Goal: Complete Application Form: Complete application form

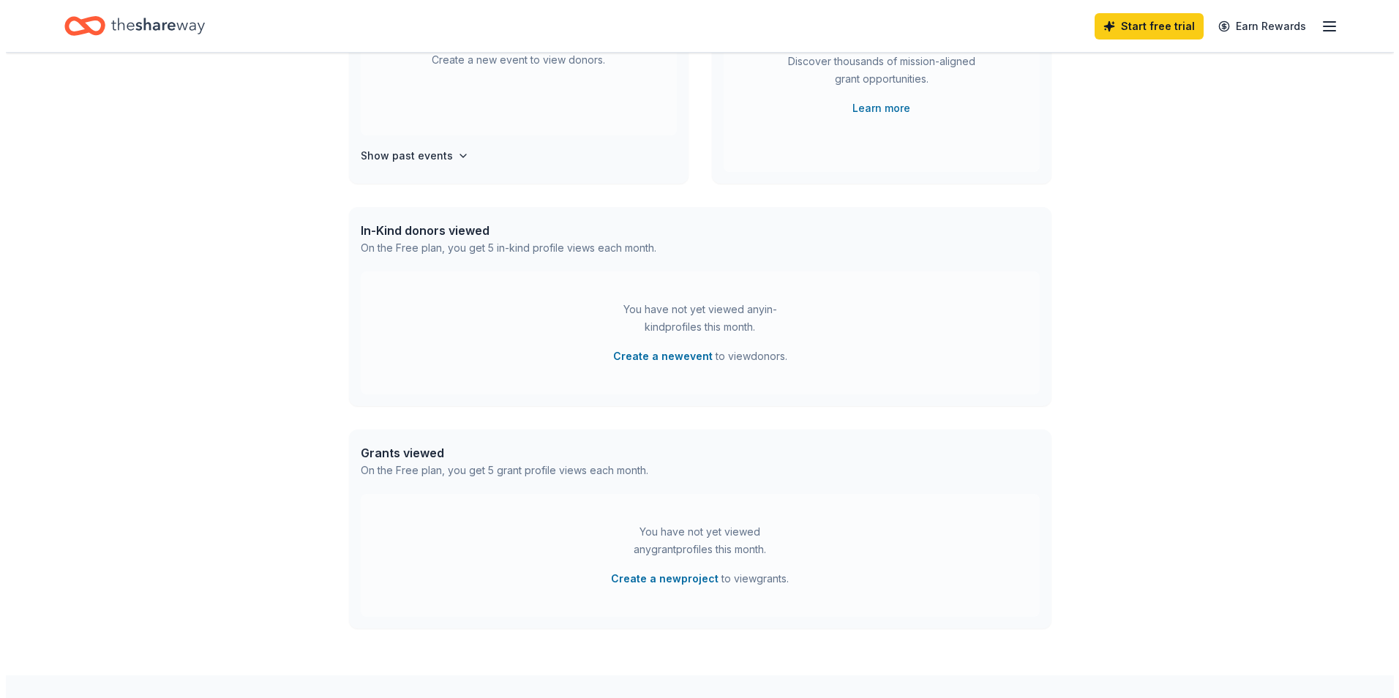
scroll to position [315, 0]
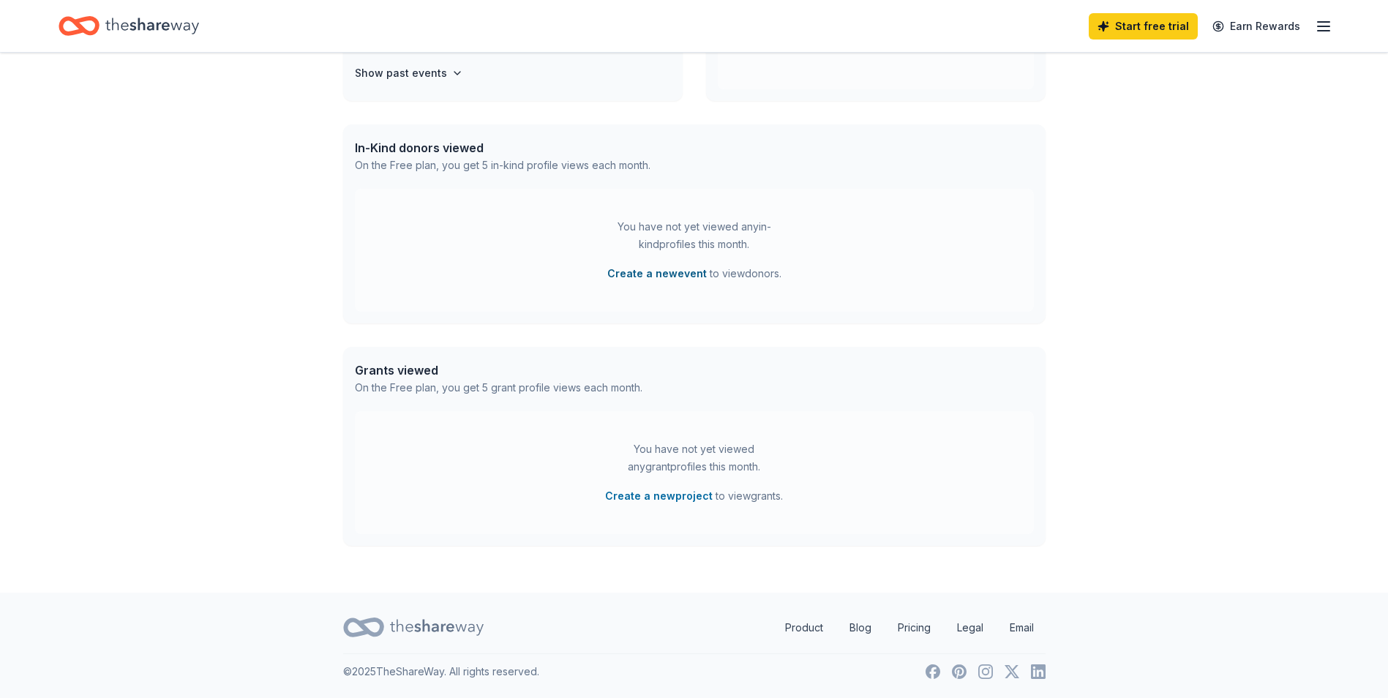
click at [649, 271] on button "Create a new event" at bounding box center [657, 274] width 100 height 18
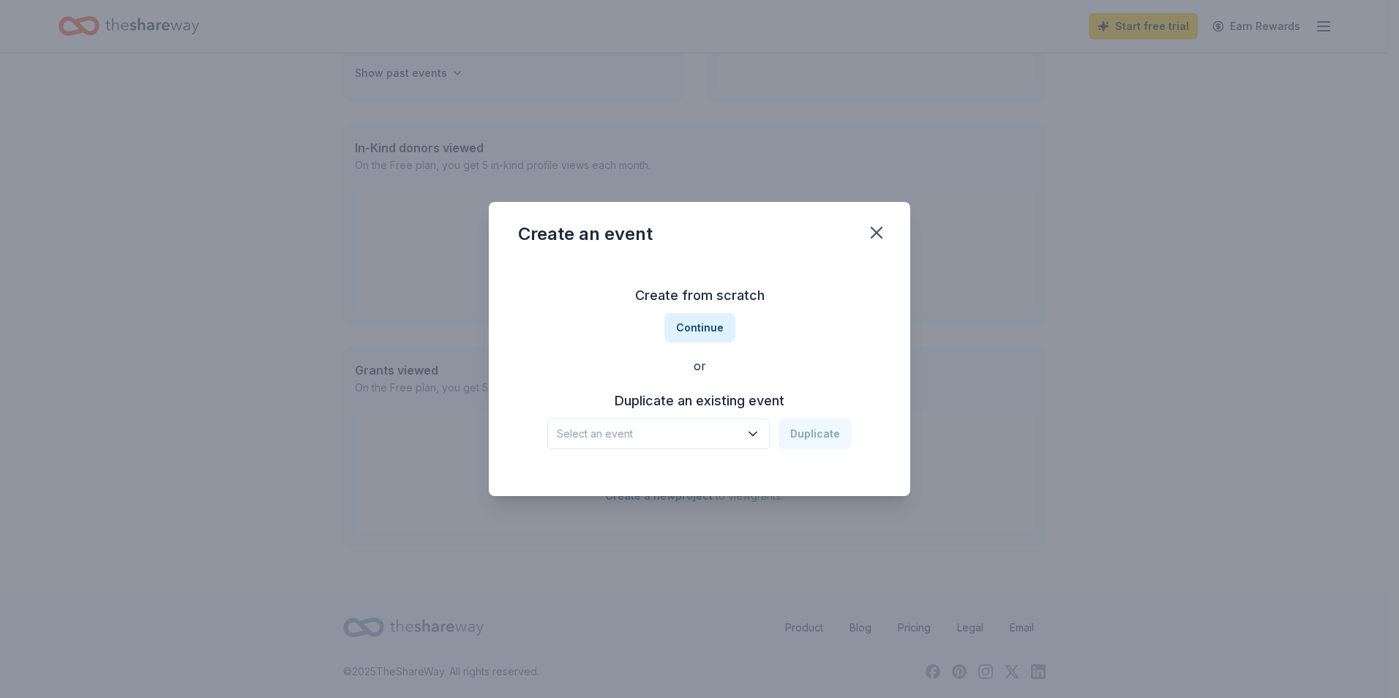
click at [757, 432] on icon "button" at bounding box center [753, 434] width 15 height 15
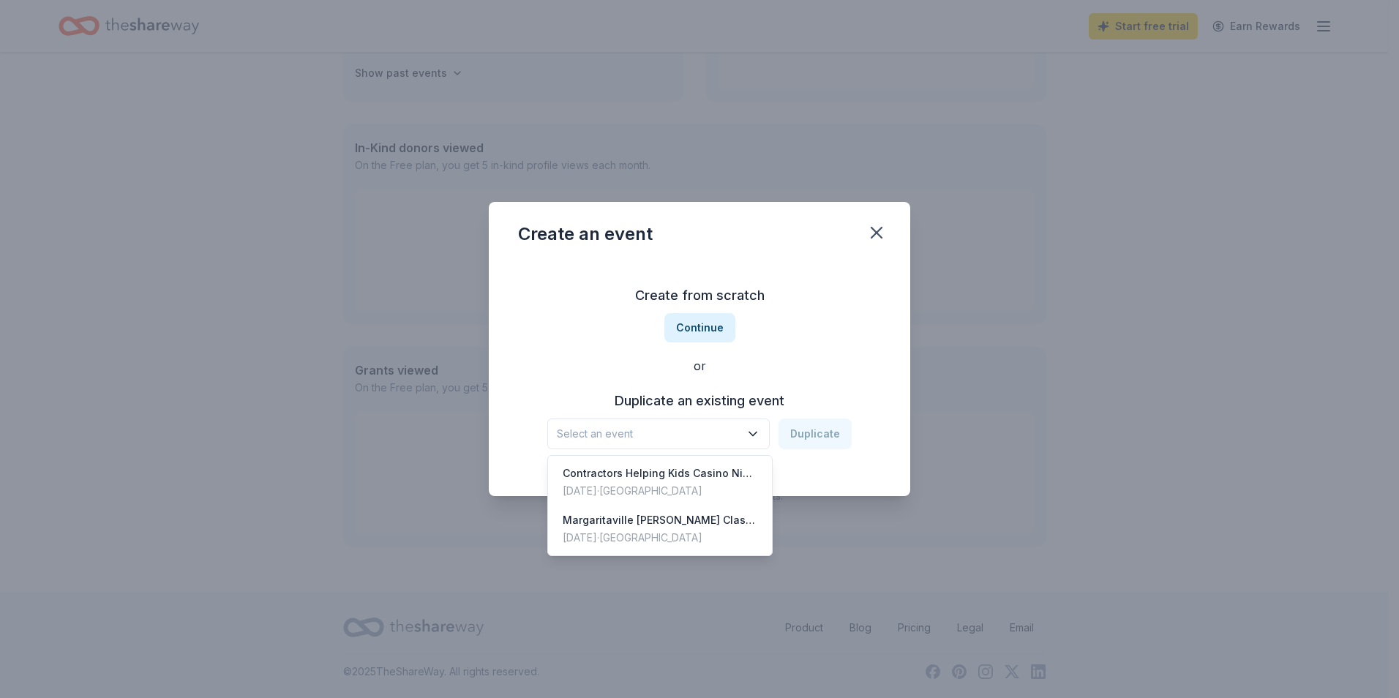
click at [806, 363] on div "Create from scratch Continue or Duplicate an existing event Select an event Dup…" at bounding box center [699, 367] width 363 height 212
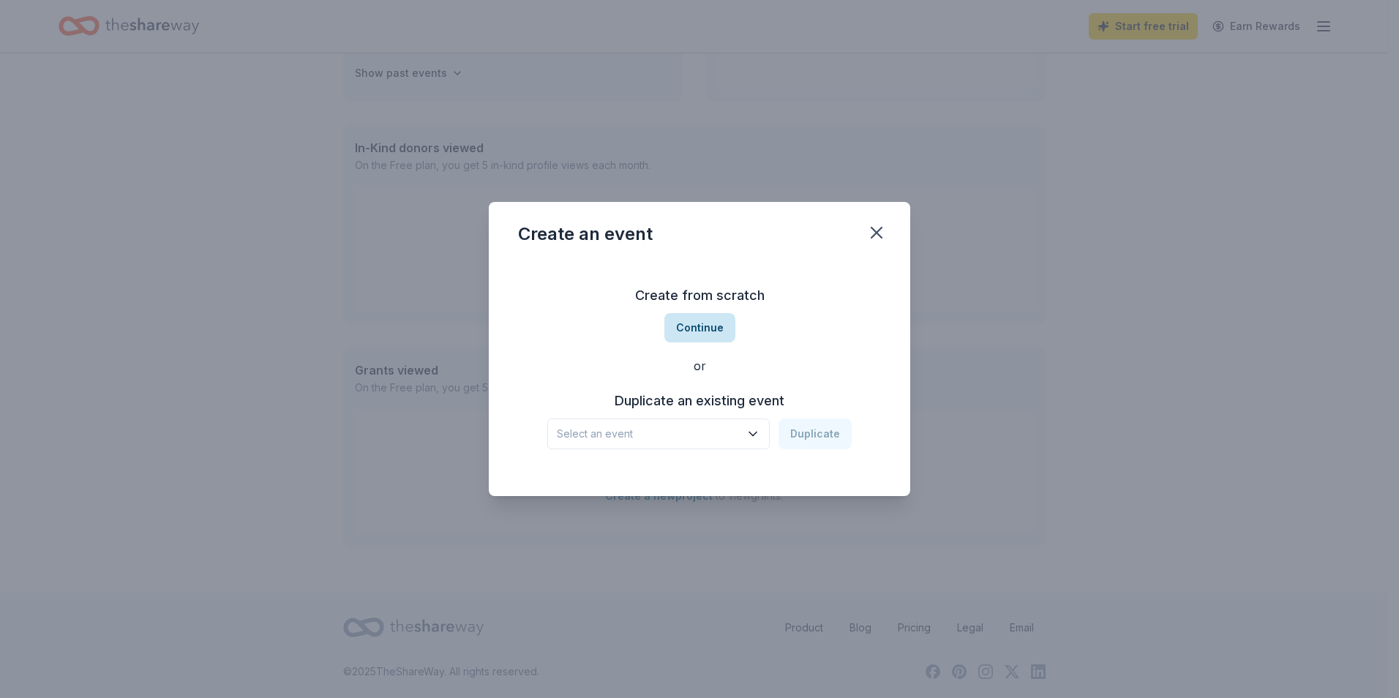
click at [710, 329] on button "Continue" at bounding box center [699, 327] width 71 height 29
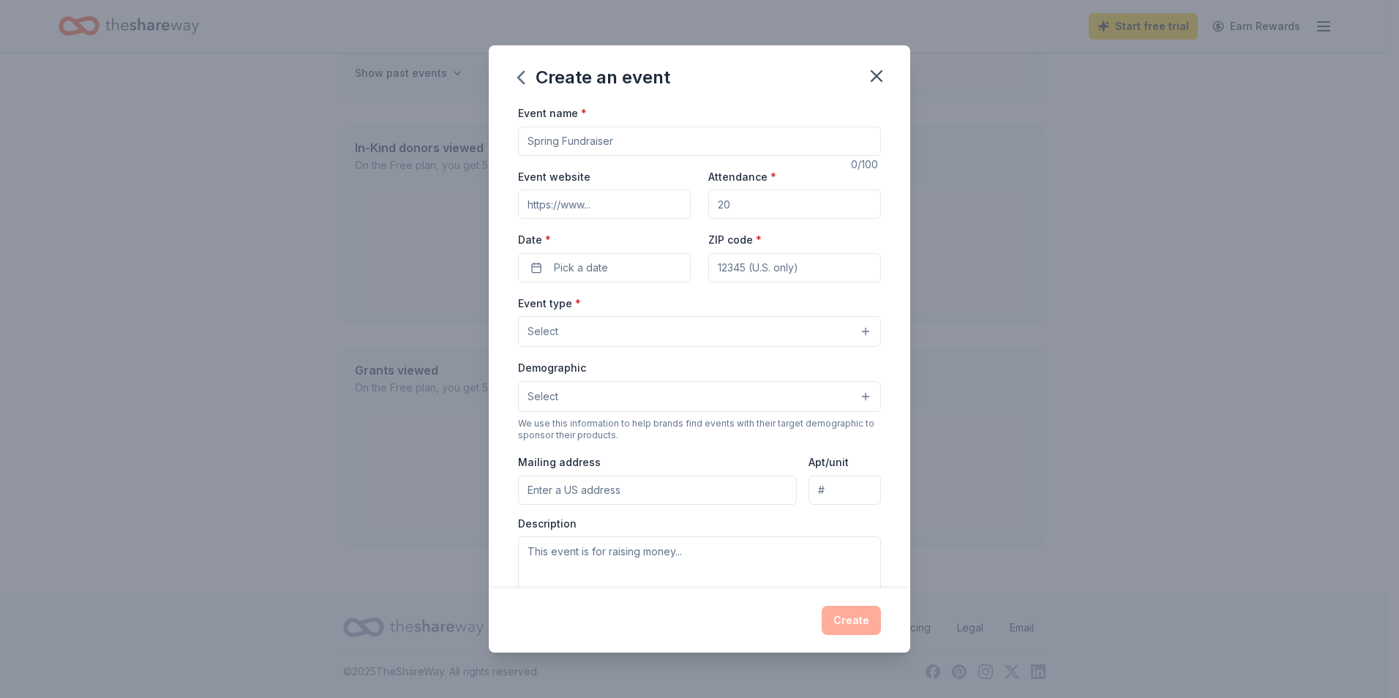
drag, startPoint x: 559, startPoint y: 143, endPoint x: 522, endPoint y: 143, distance: 36.6
click at [522, 143] on input "Event name *" at bounding box center [699, 141] width 363 height 29
click at [601, 143] on input "Fall Fundraiser- Margaritaville Keith Stoddard Classic Golf Tournament" at bounding box center [699, 141] width 363 height 29
type input "Fall Fundraiser- 5th Annual Margaritaville Keith Stoddard Classic Golf Tourname…"
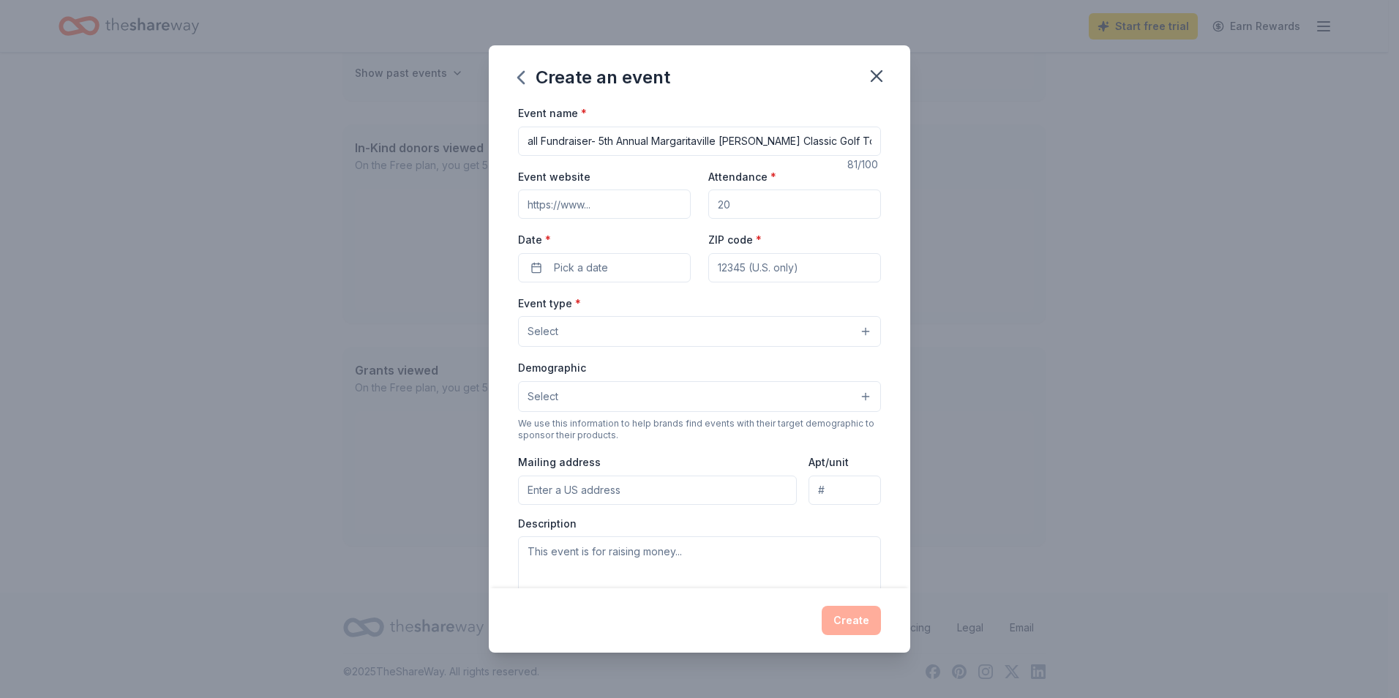
click at [614, 201] on input "Event website" at bounding box center [604, 204] width 173 height 29
type input "[URL][DOMAIN_NAME]"
drag, startPoint x: 733, startPoint y: 202, endPoint x: 722, endPoint y: 204, distance: 11.2
click at [733, 202] on input "Attendance *" at bounding box center [794, 204] width 173 height 29
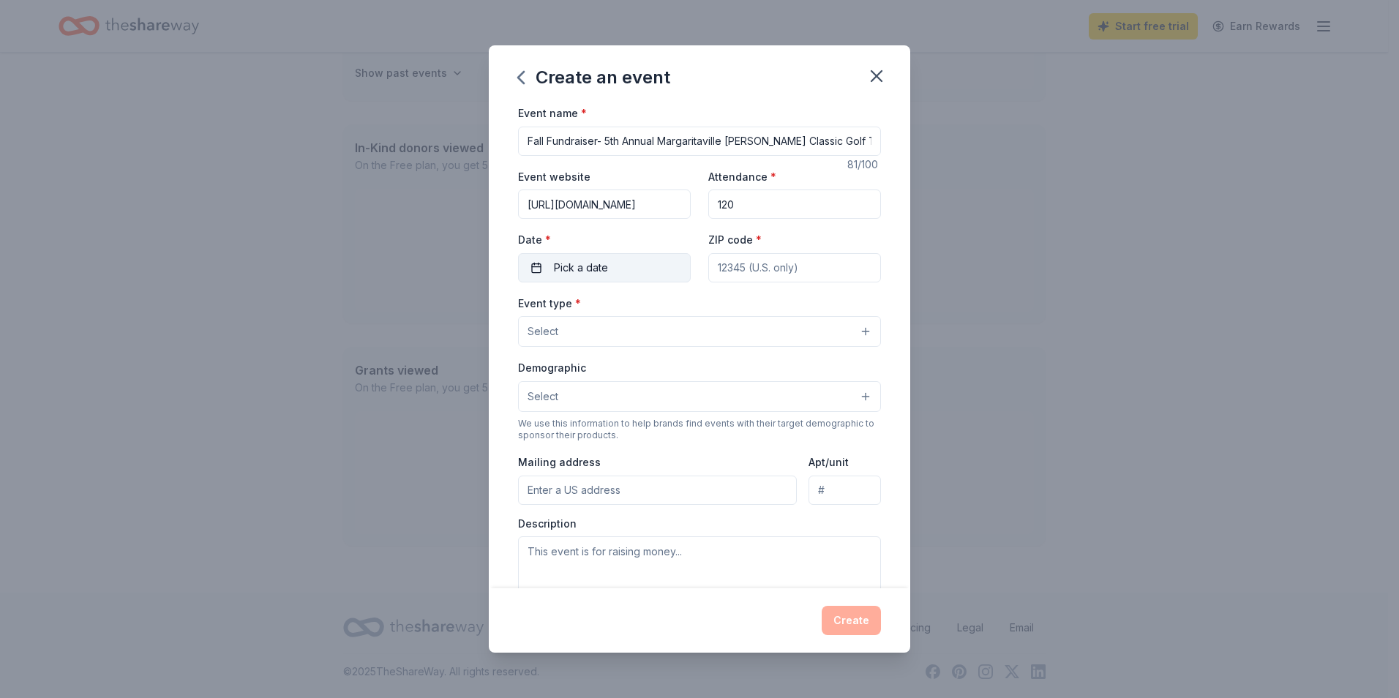
type input "120"
click at [619, 268] on button "Pick a date" at bounding box center [604, 267] width 173 height 29
click at [677, 309] on button "Go to next month" at bounding box center [680, 306] width 20 height 20
click at [545, 494] on button "27" at bounding box center [549, 490] width 26 height 26
click at [771, 269] on input "ZIP code *" at bounding box center [794, 267] width 173 height 29
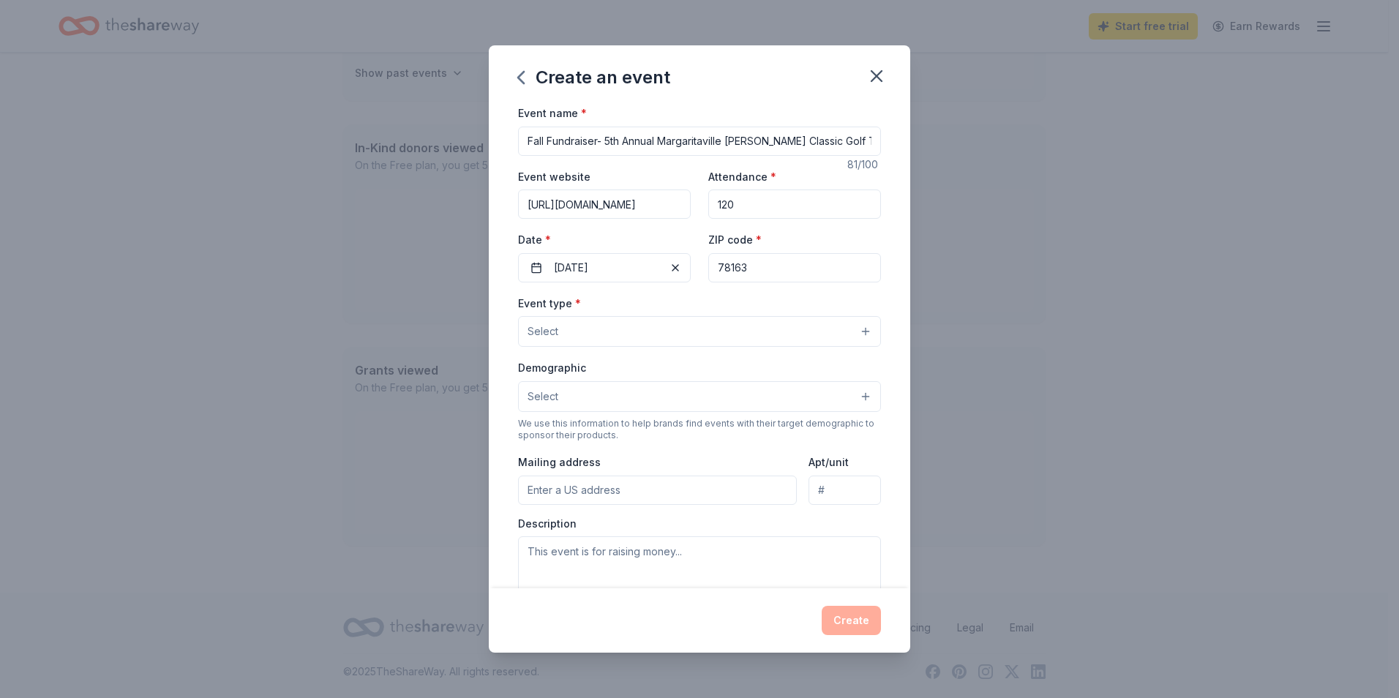
click at [801, 241] on div "ZIP code * 78163" at bounding box center [794, 257] width 173 height 52
drag, startPoint x: 756, startPoint y: 271, endPoint x: 703, endPoint y: 258, distance: 55.2
click at [708, 258] on input "78163" at bounding box center [794, 267] width 173 height 29
type input "78070"
click at [653, 300] on div "Event type * Select" at bounding box center [699, 320] width 363 height 53
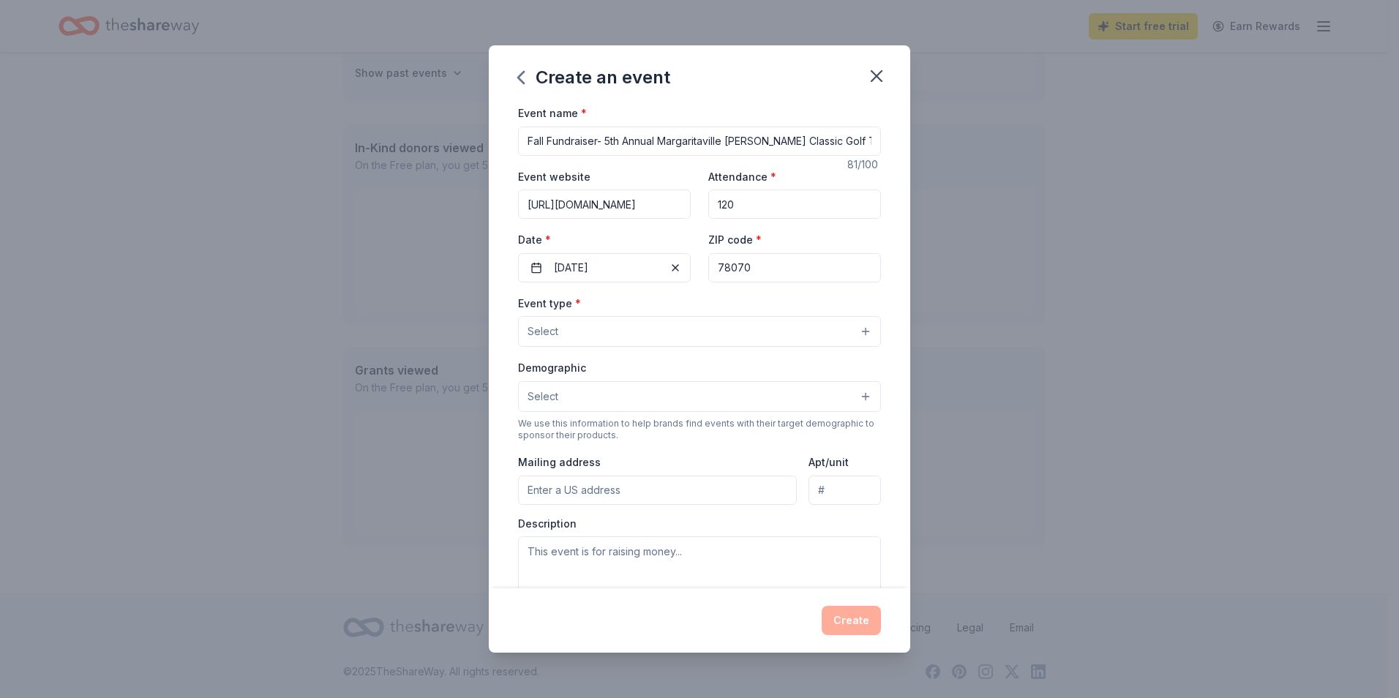
click at [647, 337] on button "Select" at bounding box center [699, 331] width 363 height 31
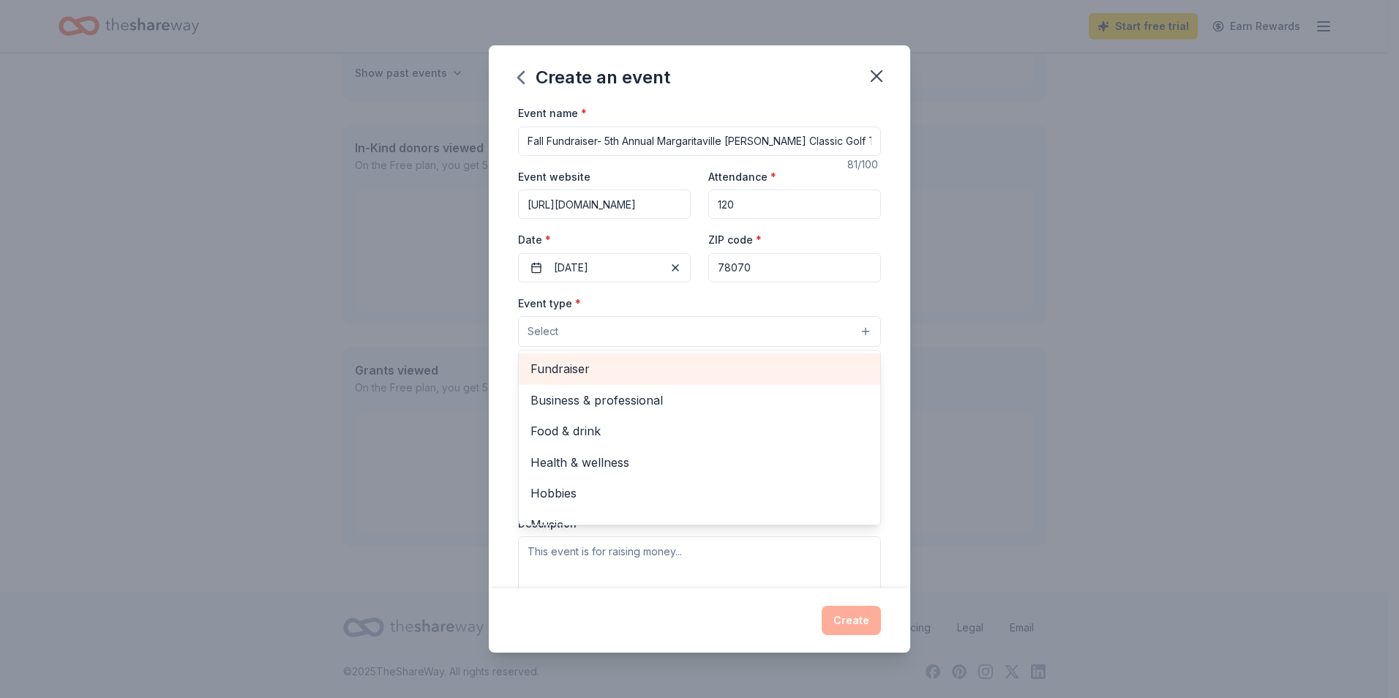
click at [657, 365] on span "Fundraiser" at bounding box center [700, 368] width 338 height 19
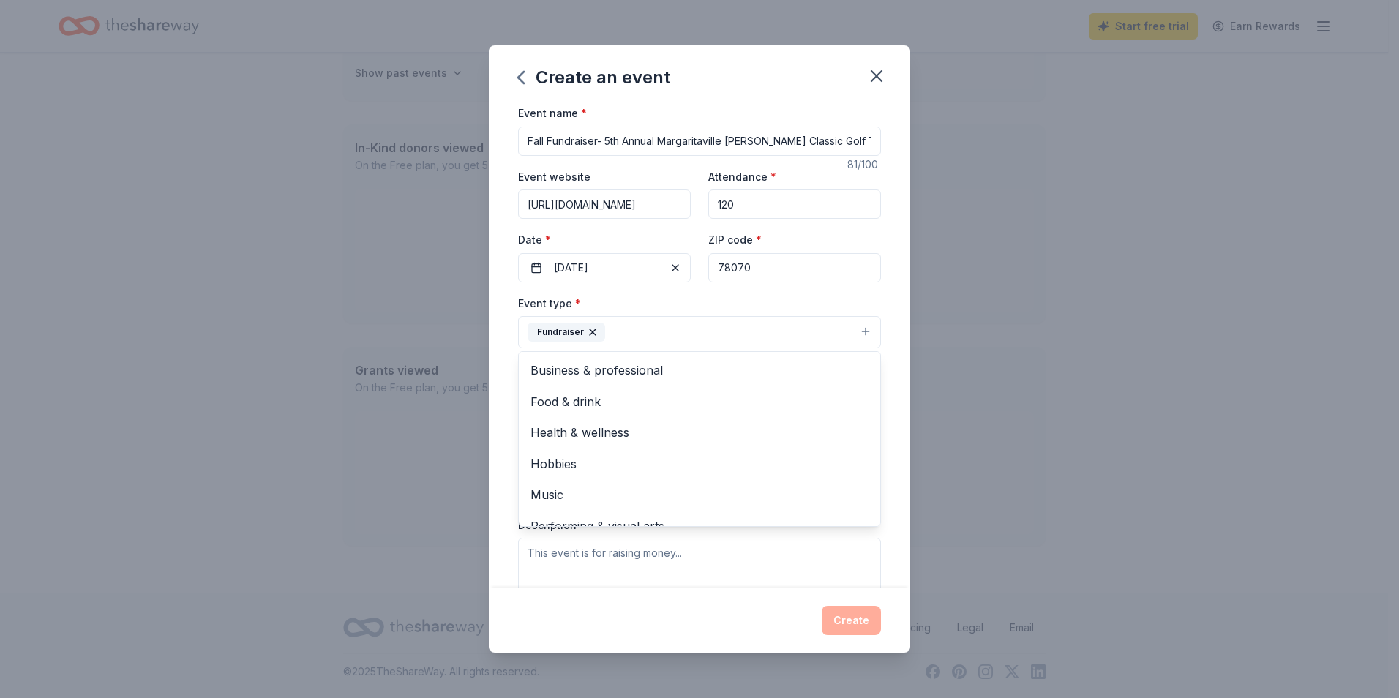
click at [606, 141] on div "Event name * Fall Fundraiser- 5th Annual Margaritaville Keith Stoddard Classic …" at bounding box center [699, 443] width 363 height 678
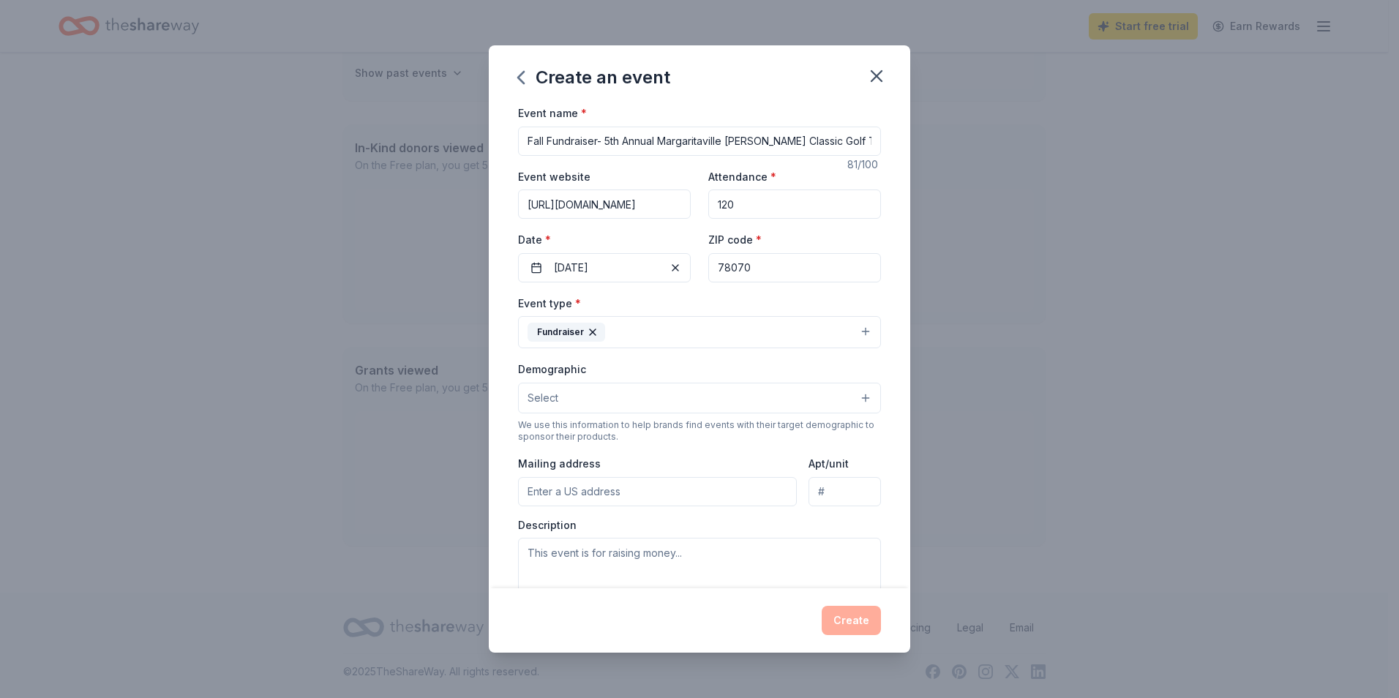
drag, startPoint x: 606, startPoint y: 141, endPoint x: 522, endPoint y: 134, distance: 83.7
click at [522, 134] on input "Fall Fundraiser- 5th Annual Margaritaville Keith Stoddard Classic Golf Tourname…" at bounding box center [699, 141] width 363 height 29
type input "5th Annual Margaritaville [PERSON_NAME] Classic Golf Tournament"
click at [632, 405] on button "Select" at bounding box center [699, 398] width 363 height 31
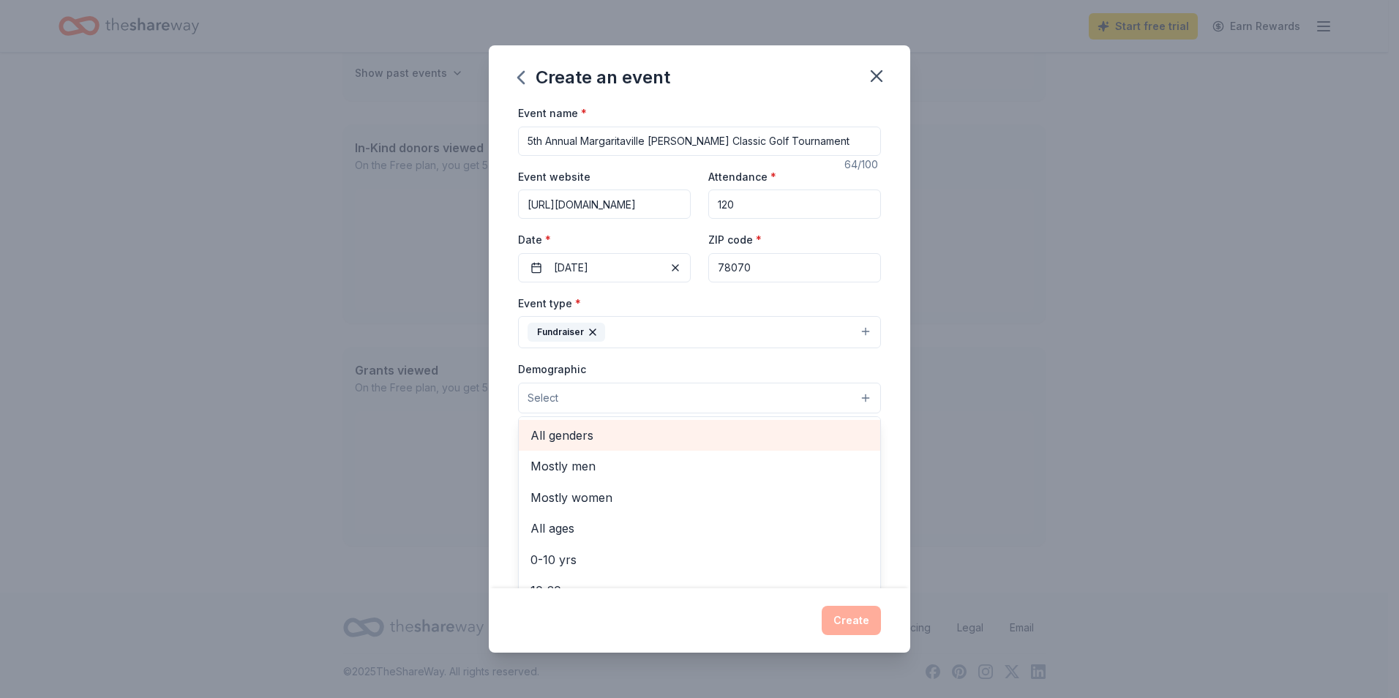
click at [573, 432] on span "All genders" at bounding box center [700, 435] width 338 height 19
click at [681, 364] on div "Demographic All genders Mostly men Mostly women All ages 0-10 yrs 10-20 yrs 20-…" at bounding box center [699, 387] width 363 height 55
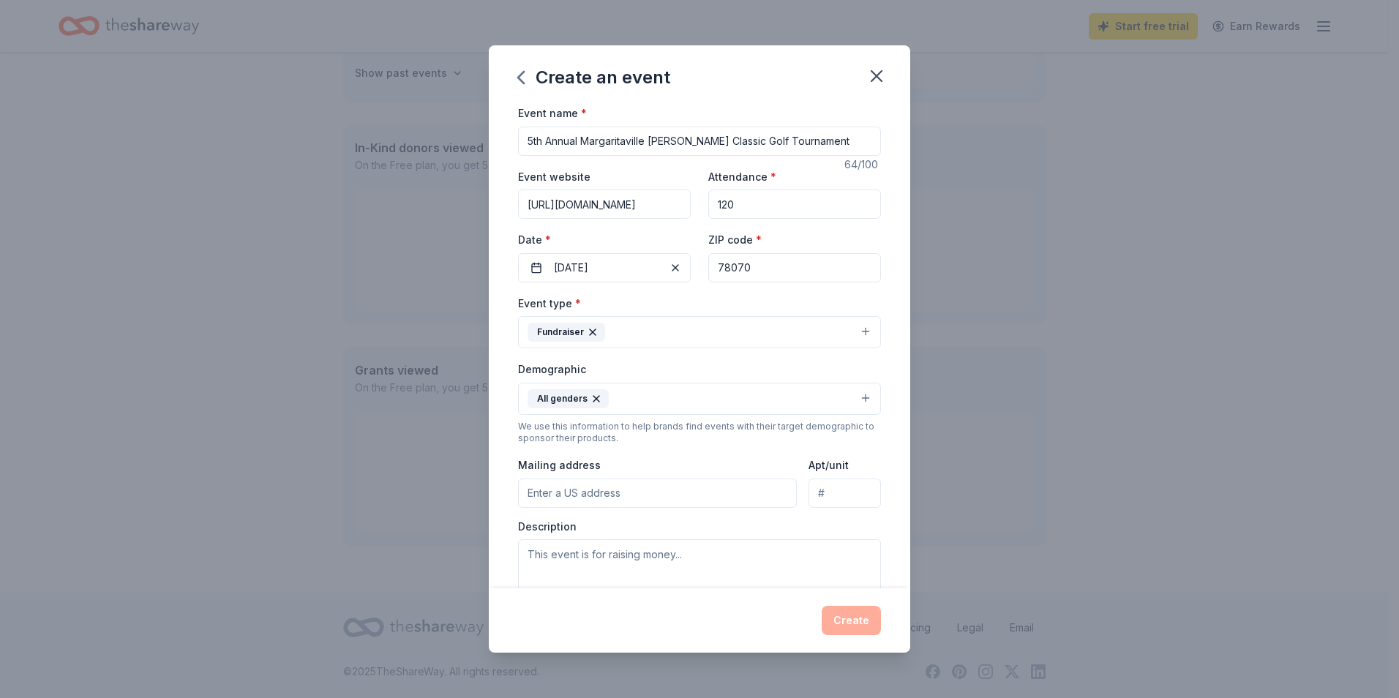
click at [621, 495] on input "Mailing address" at bounding box center [657, 493] width 279 height 29
type input "461 Rodeo Drive"
type input "Spring Branch, TX 78070"
click at [804, 508] on div "Event type * Fundraiser Demographic All genders We use this information to help…" at bounding box center [699, 449] width 363 height 311
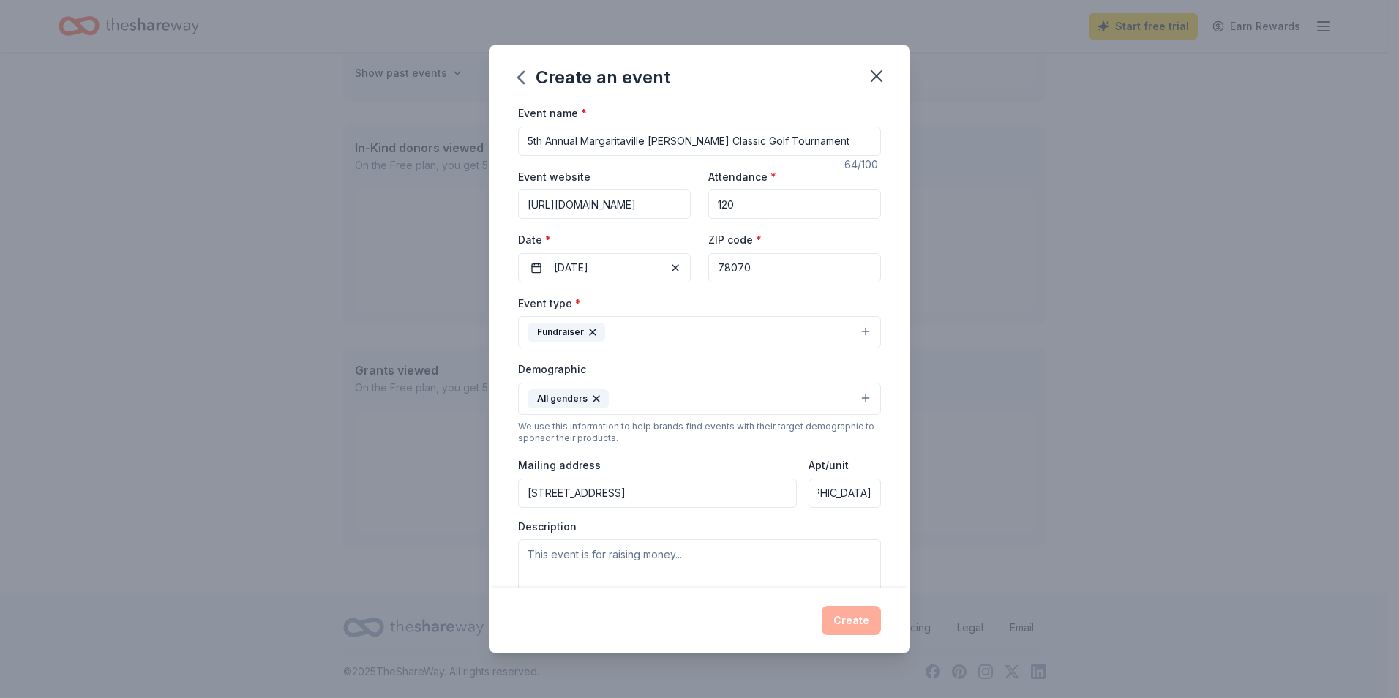
drag, startPoint x: 812, startPoint y: 500, endPoint x: 926, endPoint y: 496, distance: 114.9
click at [926, 496] on div "Create an event Event name * 5th Annual Margaritaville Keith Stoddard Classic G…" at bounding box center [699, 349] width 1399 height 698
drag, startPoint x: 815, startPoint y: 473, endPoint x: 805, endPoint y: 475, distance: 10.5
click at [815, 473] on div "Apt/unit Spring Branch, TX 78070" at bounding box center [845, 482] width 72 height 52
drag, startPoint x: 806, startPoint y: 493, endPoint x: 929, endPoint y: 487, distance: 123.1
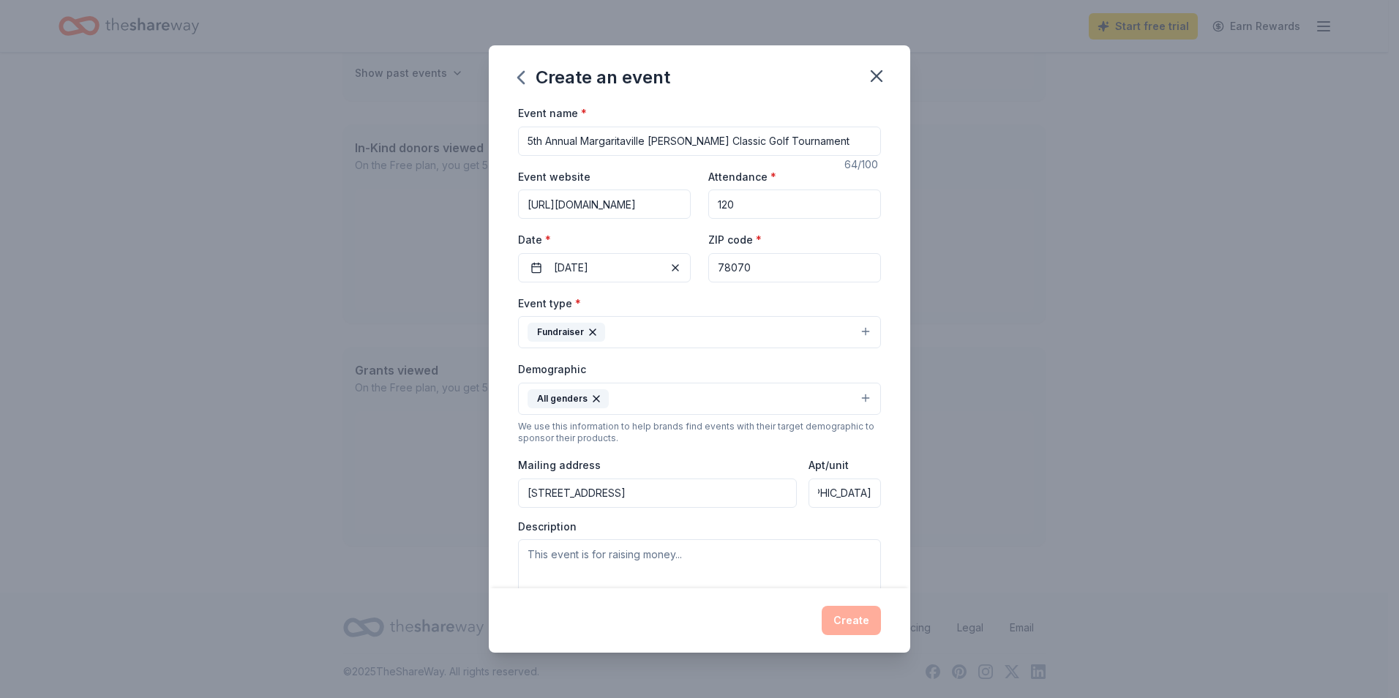
click at [929, 487] on div "Create an event Event name * 5th Annual Margaritaville Keith Stoddard Classic G…" at bounding box center [699, 349] width 1399 height 698
click at [667, 494] on input "461 Rodeo Drive" at bounding box center [657, 493] width 279 height 29
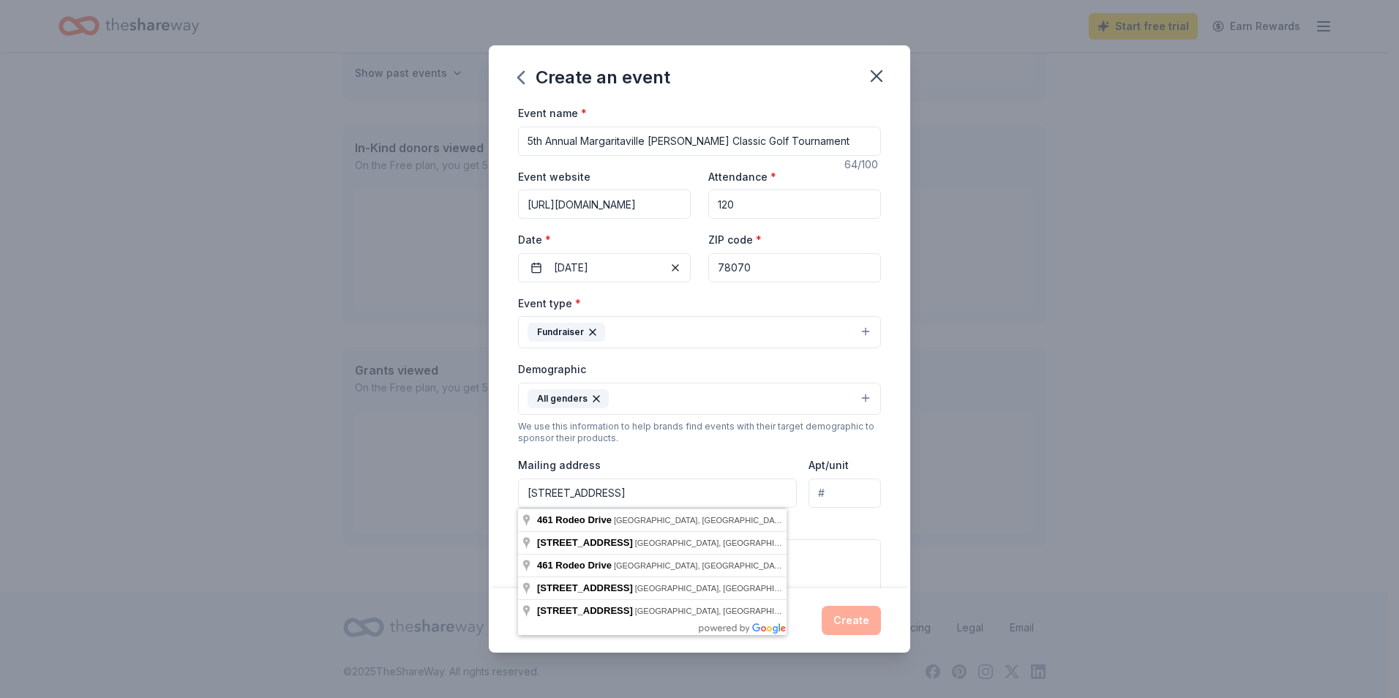
paste input "Spring Branch, TX 78070"
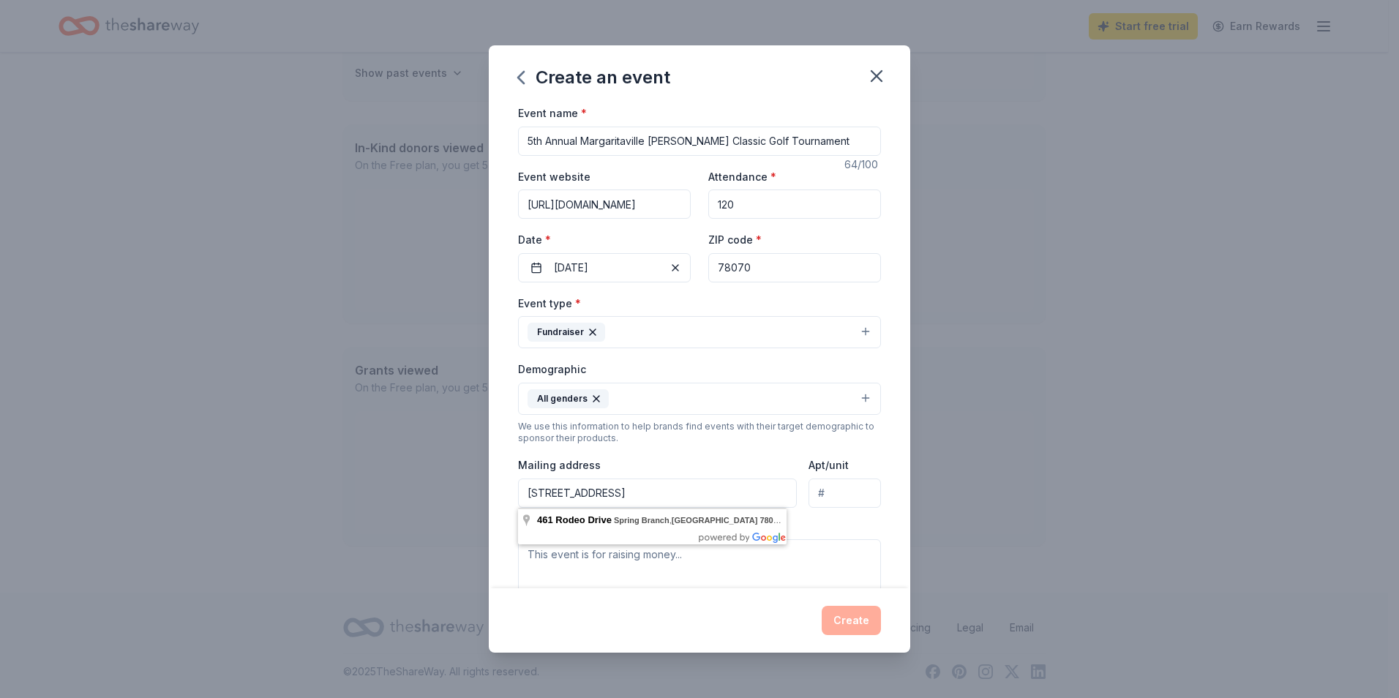
type input "461 Rodeo Drive Spring Branch, TX 78070"
click at [852, 523] on div "Description" at bounding box center [699, 563] width 363 height 86
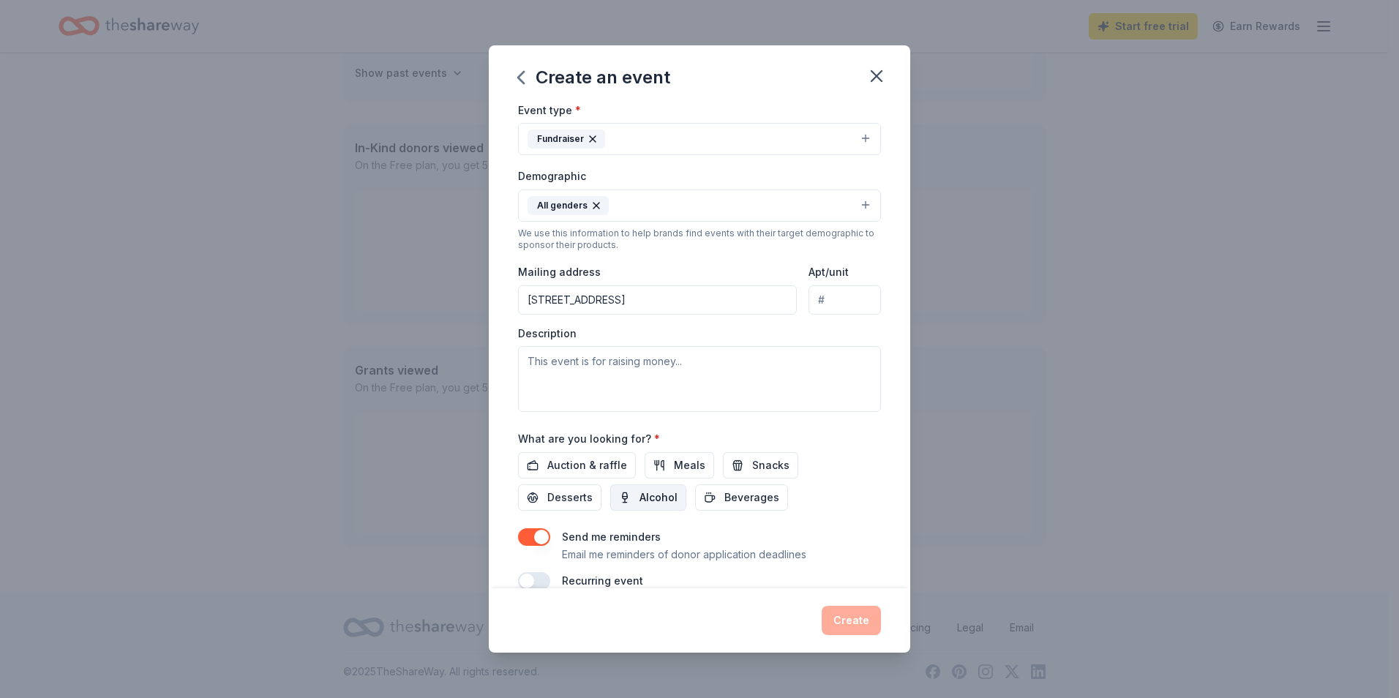
scroll to position [218, 0]
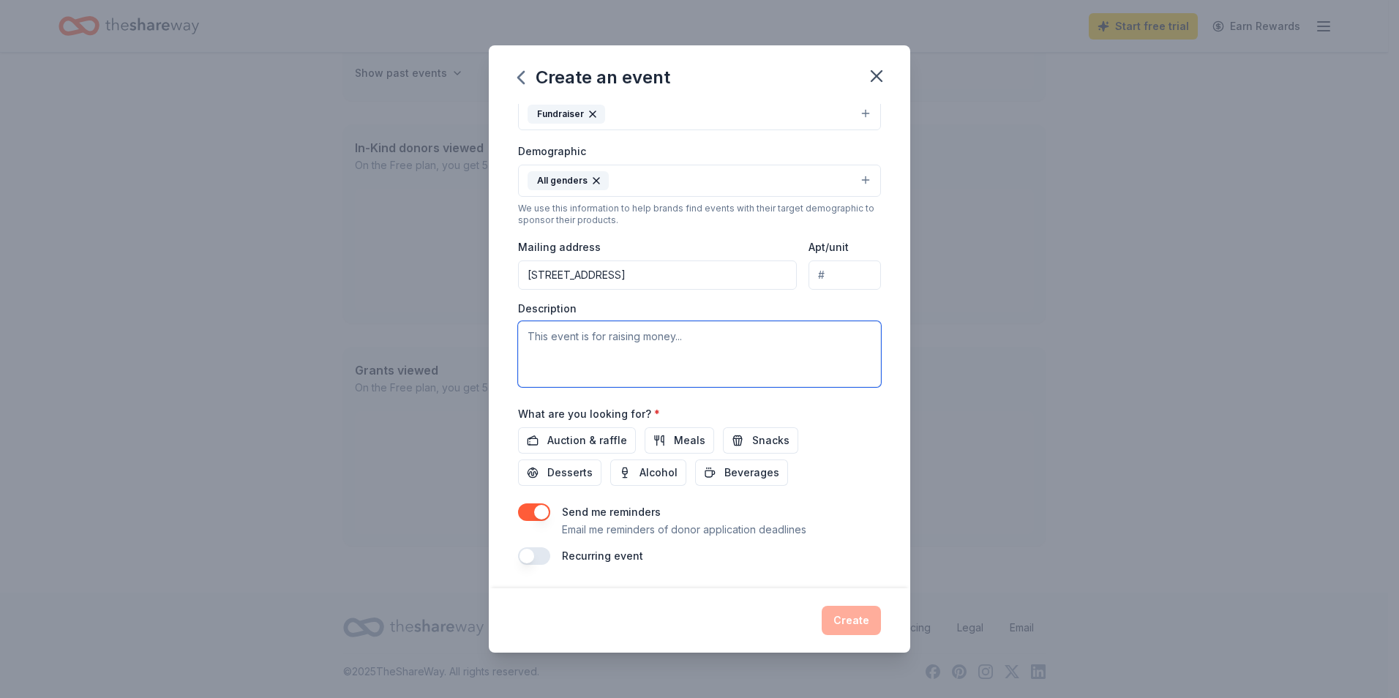
click at [616, 335] on textarea at bounding box center [699, 354] width 363 height 66
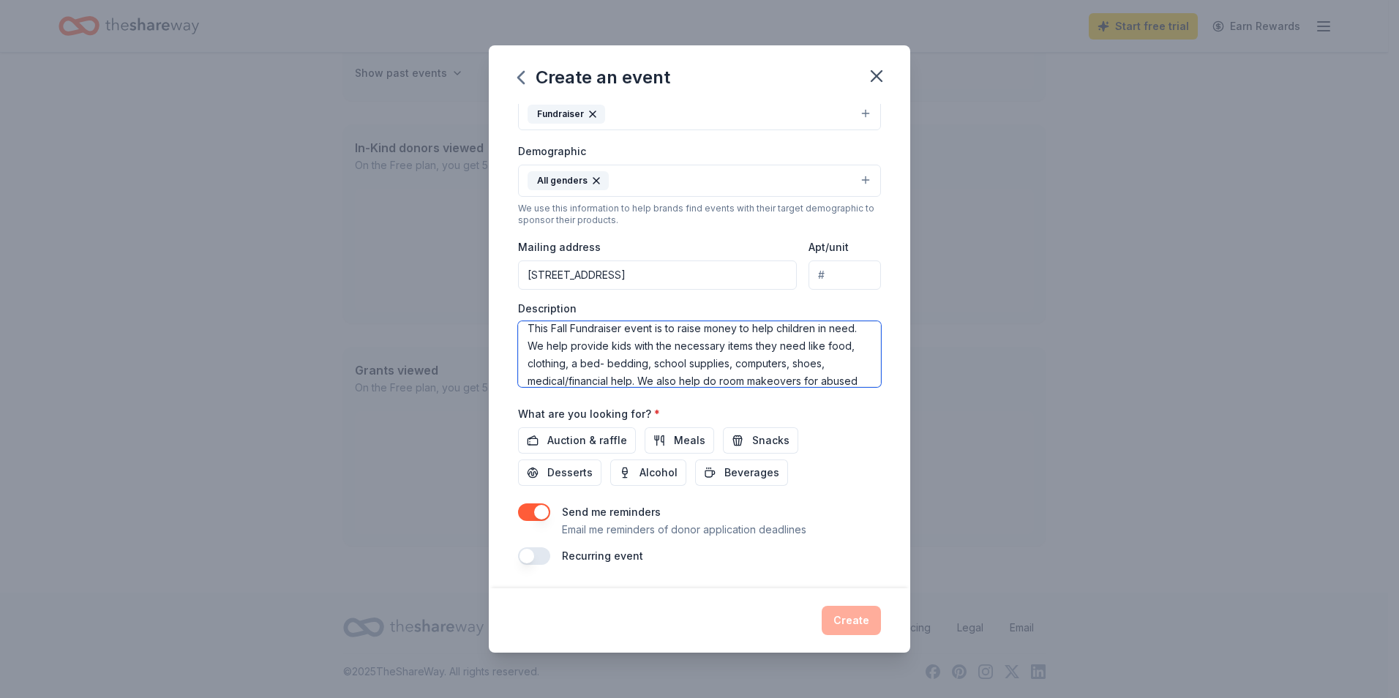
scroll to position [0, 0]
click at [664, 352] on textarea "This Fall Fundraiser event is to raise money to help children in need. We help …" at bounding box center [699, 354] width 363 height 66
drag, startPoint x: 554, startPoint y: 356, endPoint x: 817, endPoint y: 315, distance: 266.5
click at [817, 315] on div "Description This Fall Fundraiser event is to raise money to help children in ne…" at bounding box center [699, 344] width 363 height 86
type textarea "This Fall Fundraiser event is to raise money to help children and build better …"
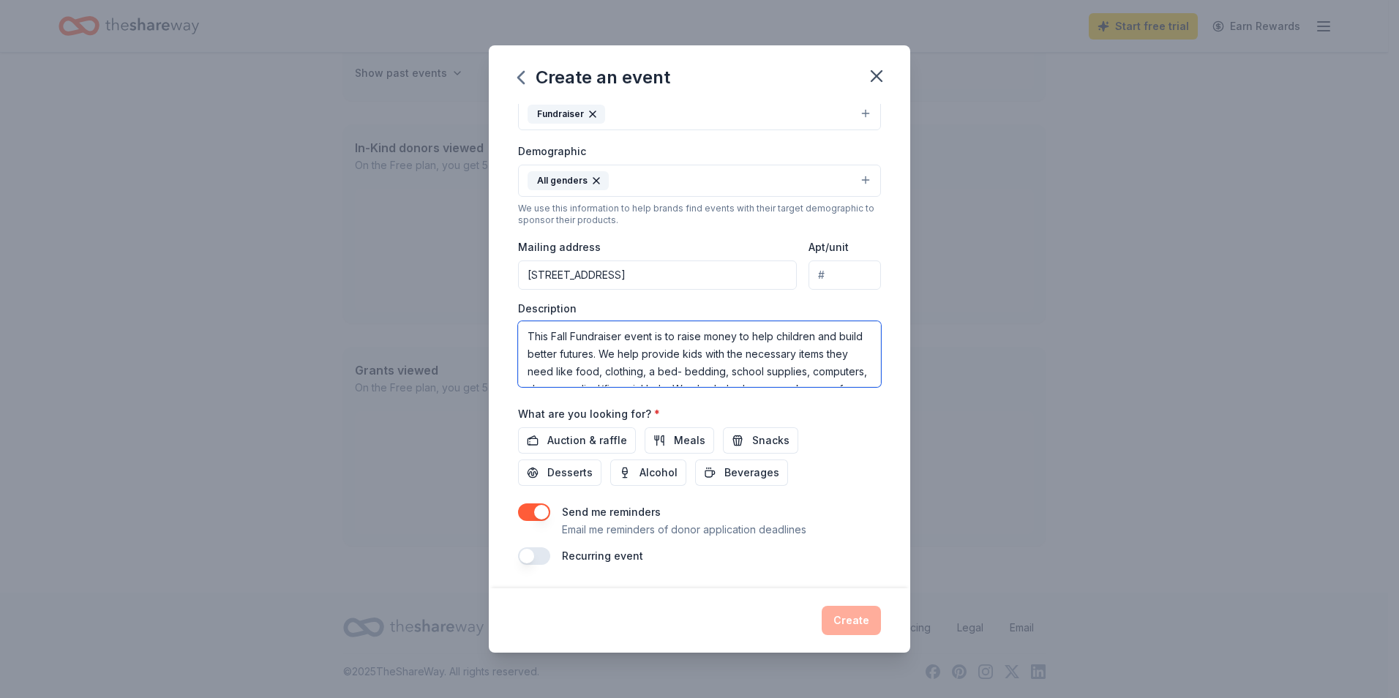
scroll to position [35, 0]
drag, startPoint x: 524, startPoint y: 340, endPoint x: 760, endPoint y: 370, distance: 237.4
click at [760, 370] on textarea "This Fall Fundraiser event is to raise money to help children and build better …" at bounding box center [699, 354] width 363 height 66
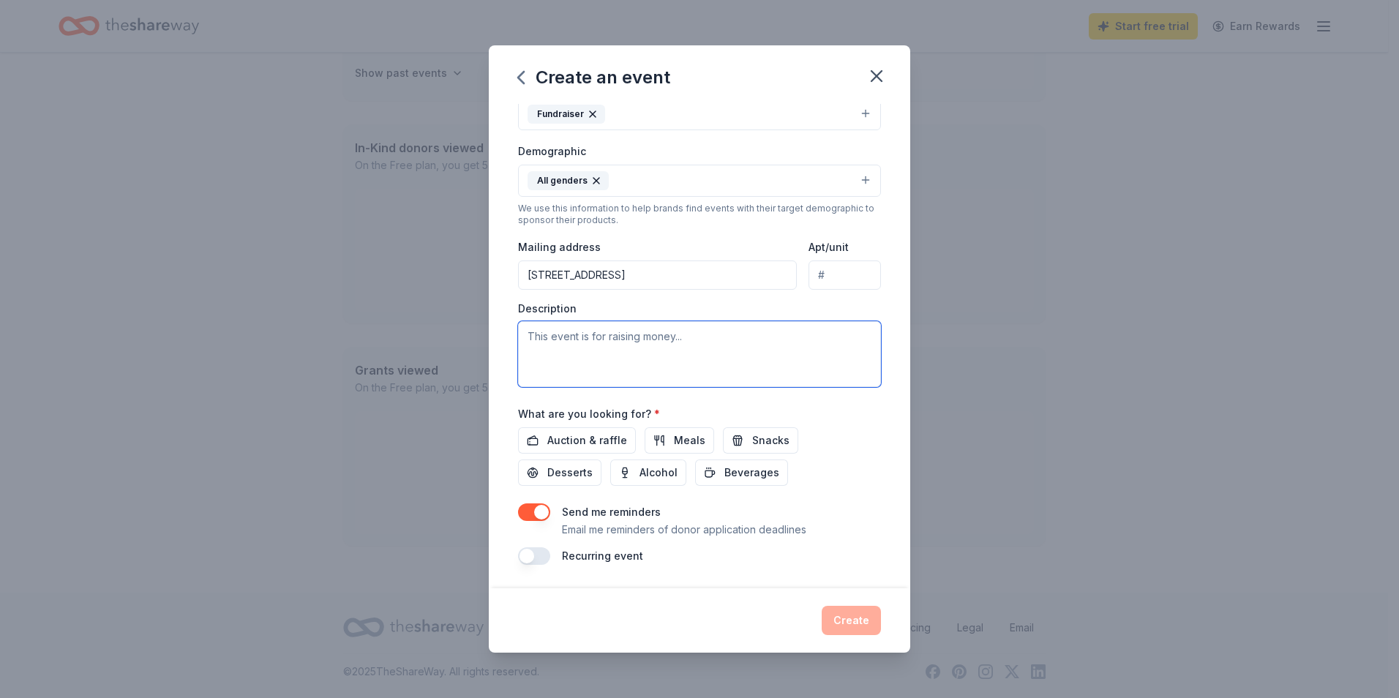
scroll to position [0, 0]
paste textarea "This Fall Fundraiser aims to collect money to support children and create brigh…"
drag, startPoint x: 692, startPoint y: 337, endPoint x: 664, endPoint y: 337, distance: 28.5
click at [664, 337] on textarea "This Fall Fundraiser aims to collect money to support children and create brigh…" at bounding box center [699, 354] width 363 height 66
click at [589, 367] on textarea "This Fall Fundraiser aims to raise money to support children and create brighte…" at bounding box center [699, 354] width 363 height 66
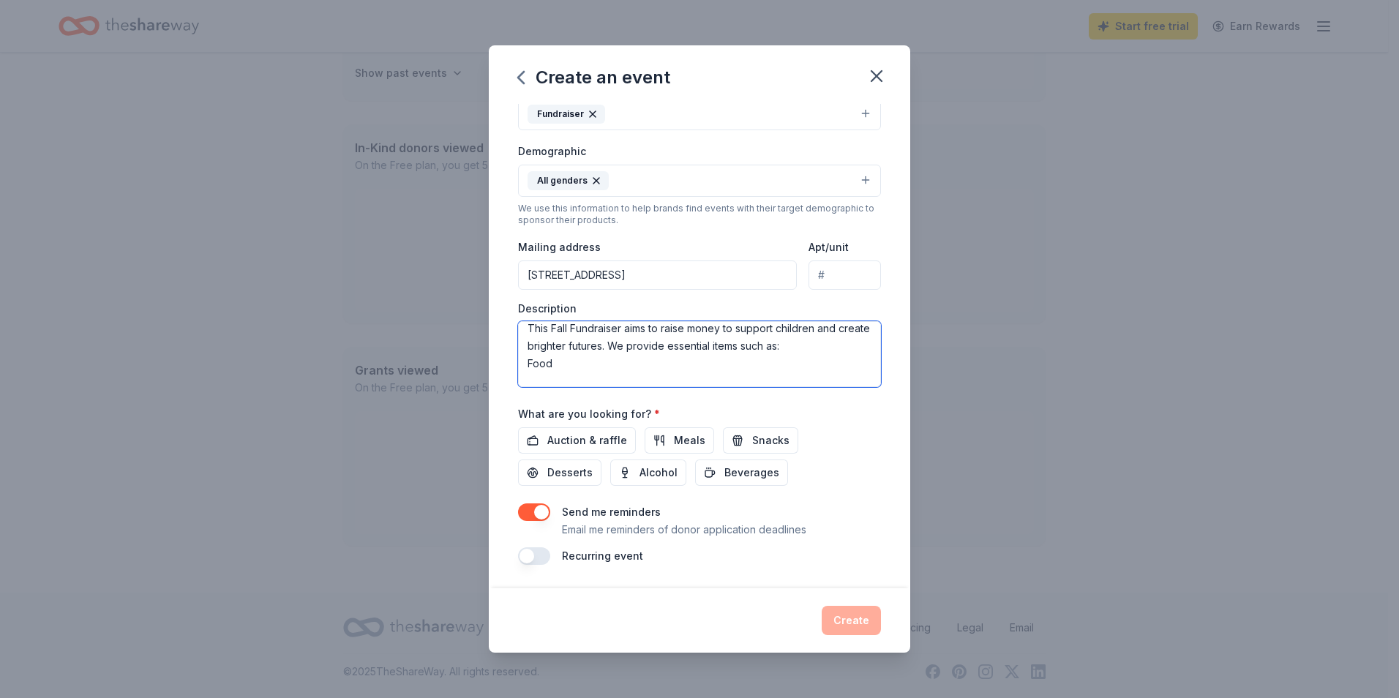
scroll to position [29, 0]
click at [579, 359] on textarea "This Fall Fundraiser aims to raise money to support children and create brighte…" at bounding box center [699, 354] width 363 height 66
click at [557, 376] on textarea "This Fall Fundraiser aims to raise money to support children and create brighte…" at bounding box center [699, 354] width 363 height 66
click at [634, 375] on textarea "This Fall Fundraiser aims to raise money to support children and create brighte…" at bounding box center [699, 354] width 363 height 66
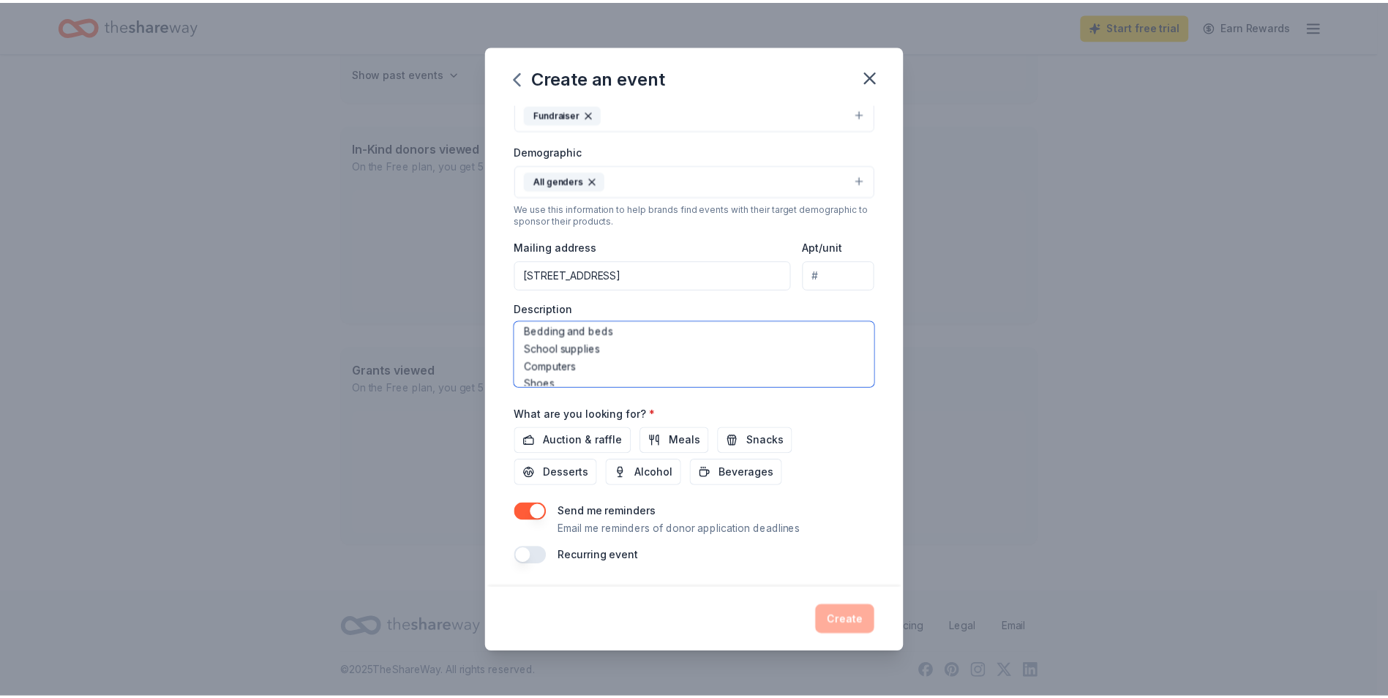
scroll to position [141, 0]
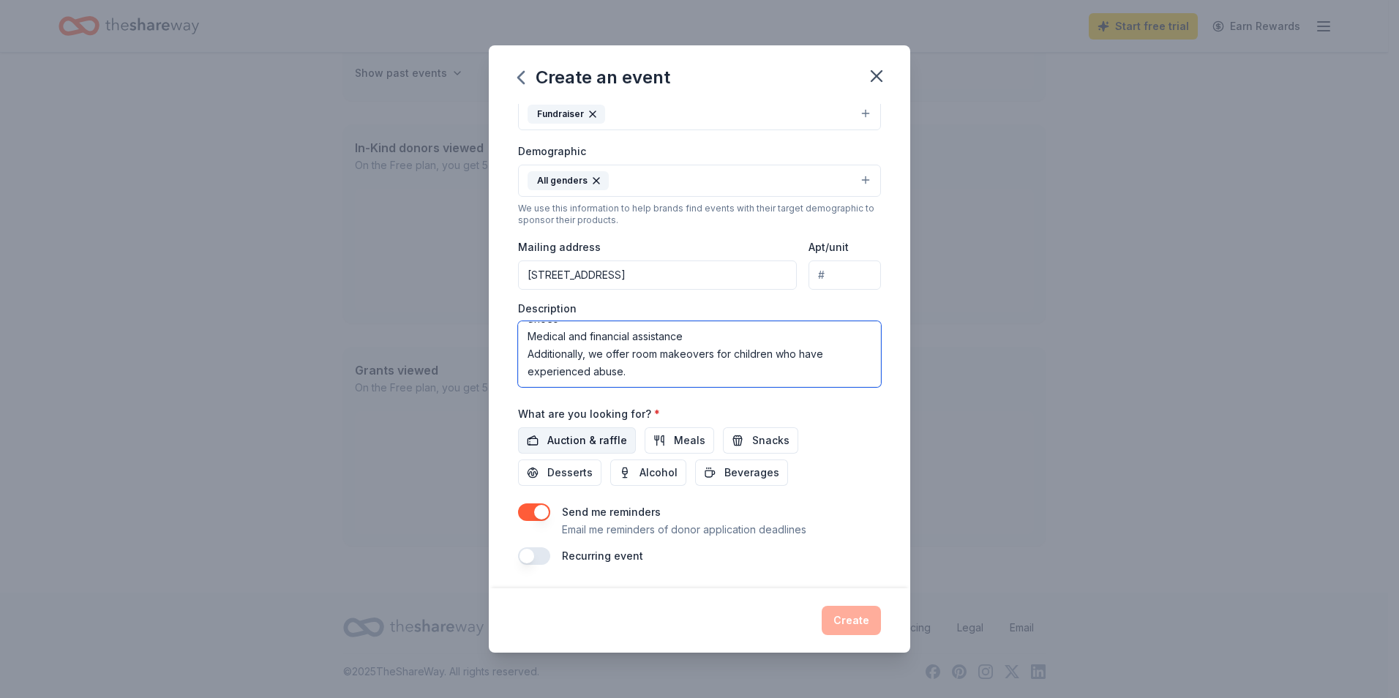
type textarea "This Fall Fundraiser aims to raise money to support children and create brighte…"
click at [595, 445] on span "Auction & raffle" at bounding box center [587, 441] width 80 height 18
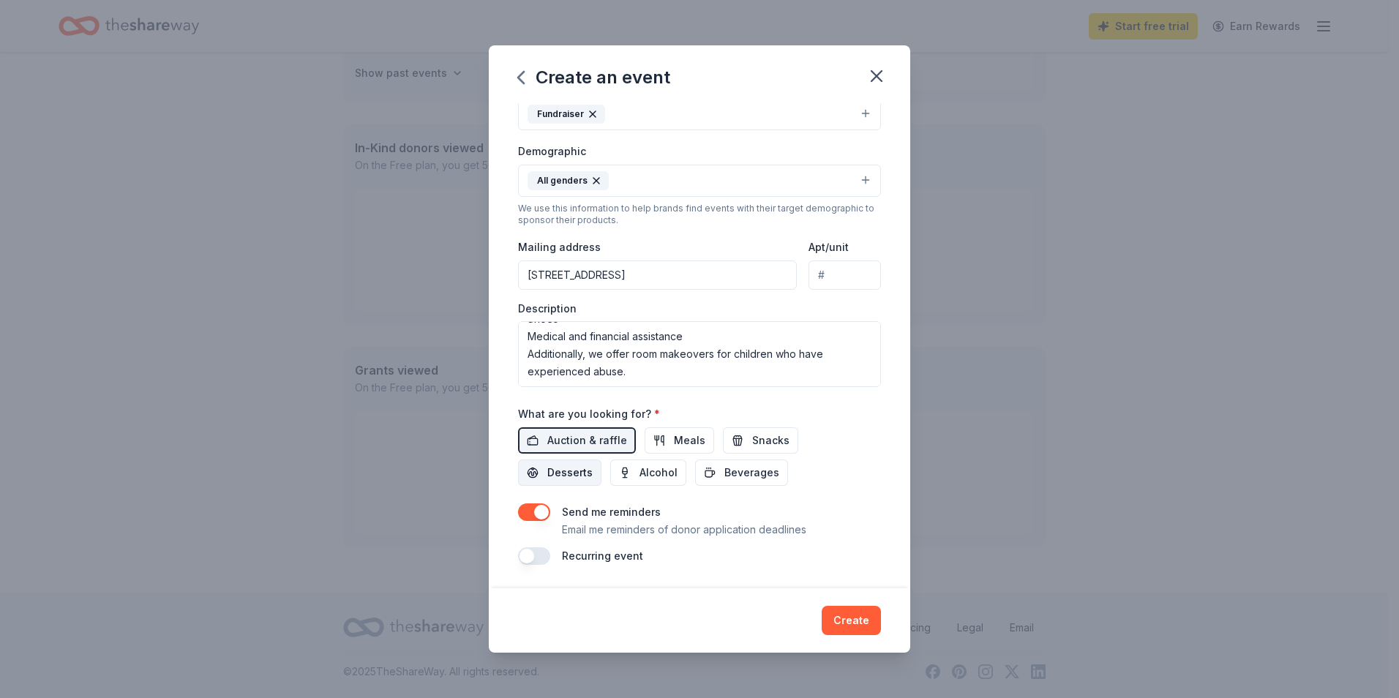
click at [574, 472] on span "Desserts" at bounding box center [569, 473] width 45 height 18
click at [741, 437] on button "Snacks" at bounding box center [760, 440] width 75 height 26
click at [857, 620] on button "Create" at bounding box center [851, 620] width 59 height 29
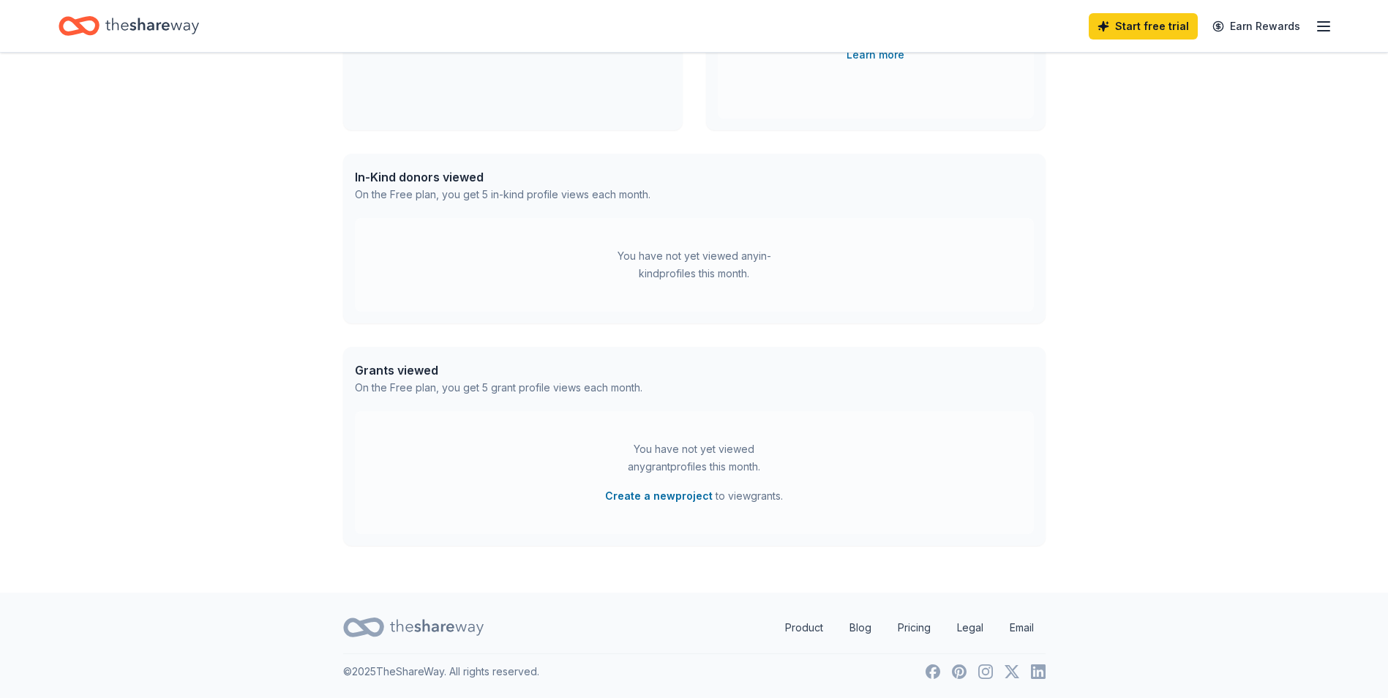
scroll to position [202, 0]
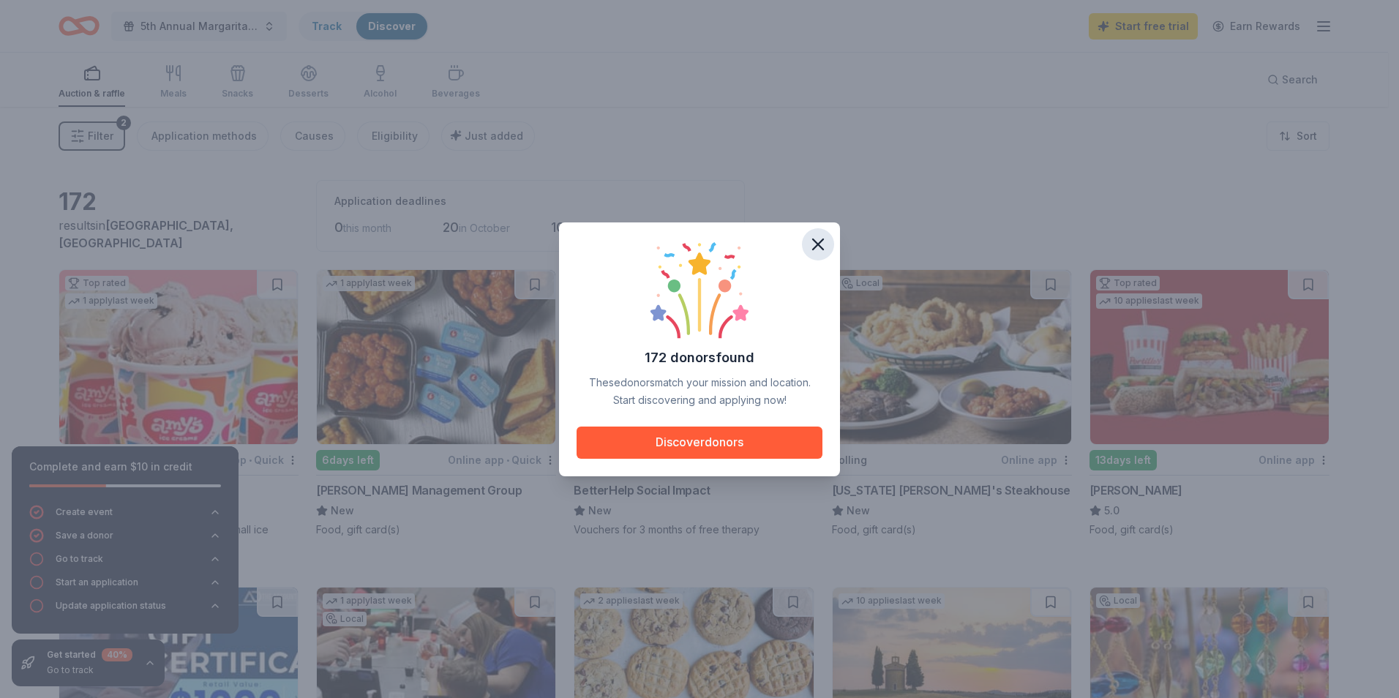
click at [820, 254] on icon "button" at bounding box center [818, 244] width 20 height 20
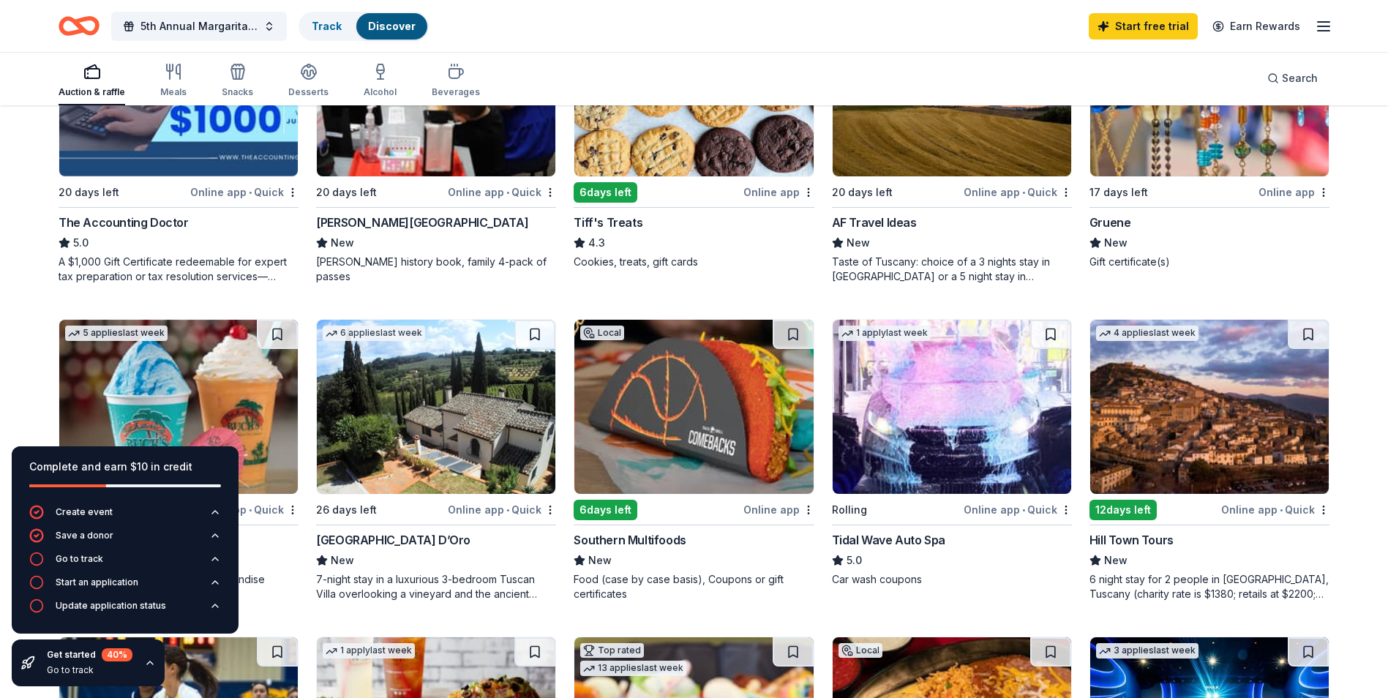
scroll to position [293, 0]
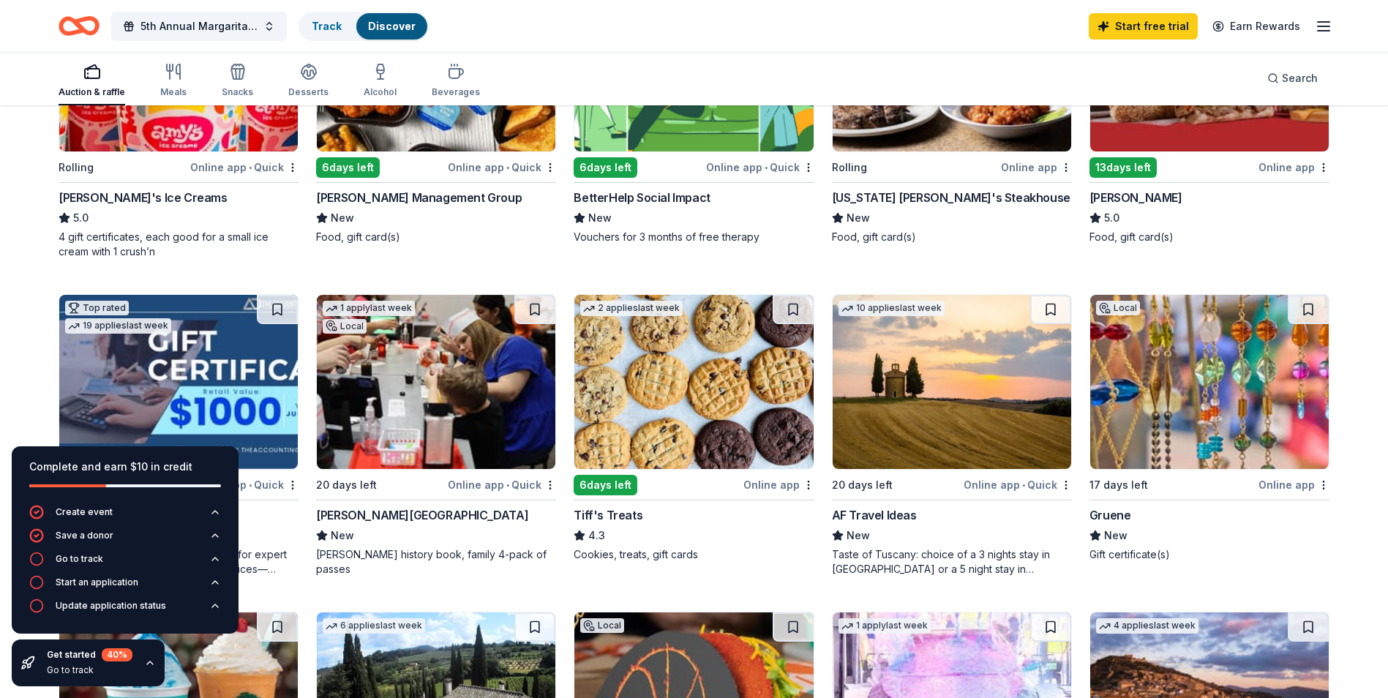
click at [696, 434] on img at bounding box center [693, 382] width 239 height 174
click at [1182, 423] on img at bounding box center [1209, 382] width 239 height 174
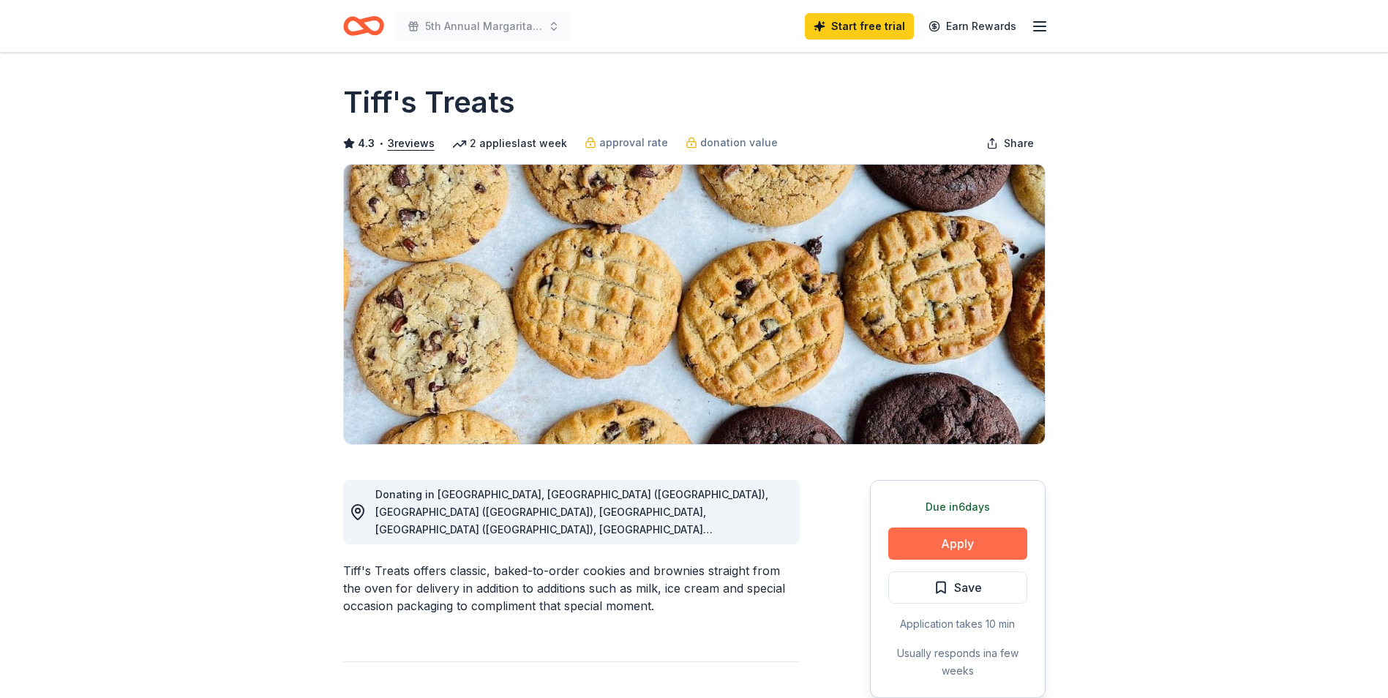
click at [959, 539] on button "Apply" at bounding box center [957, 544] width 139 height 32
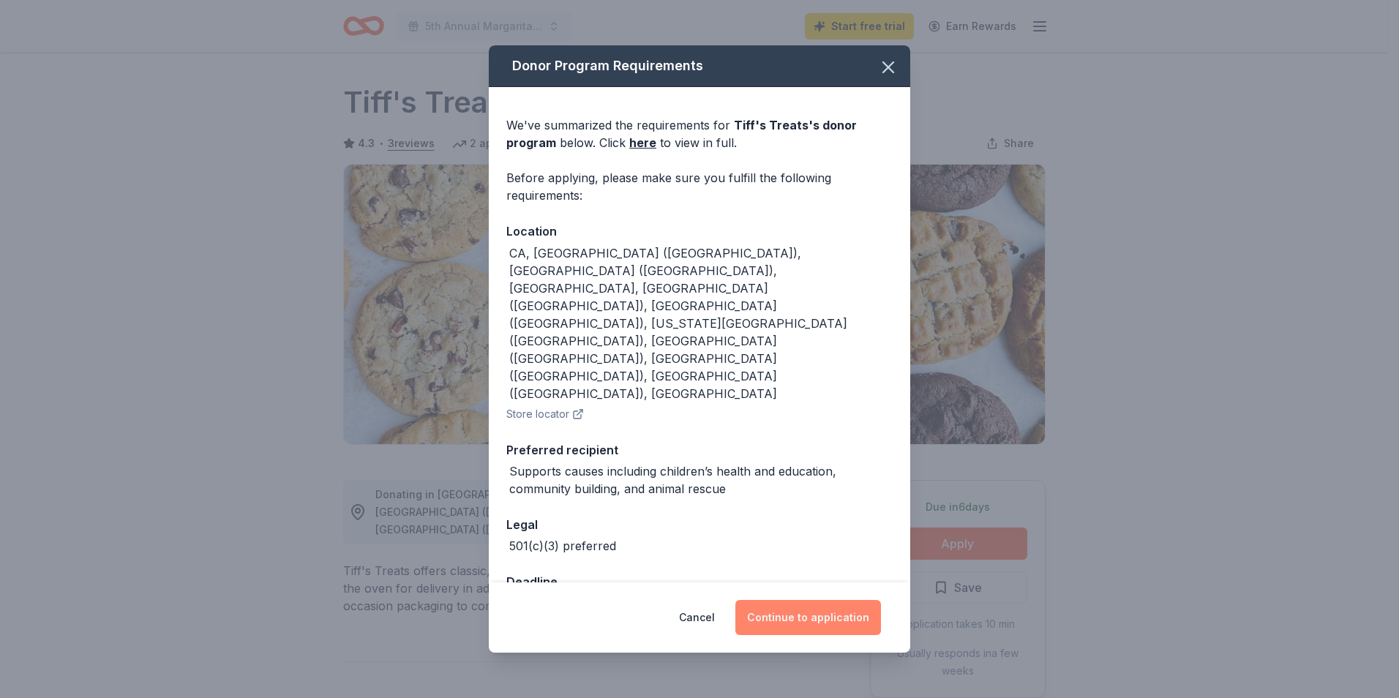
click at [791, 600] on button "Continue to application" at bounding box center [808, 617] width 146 height 35
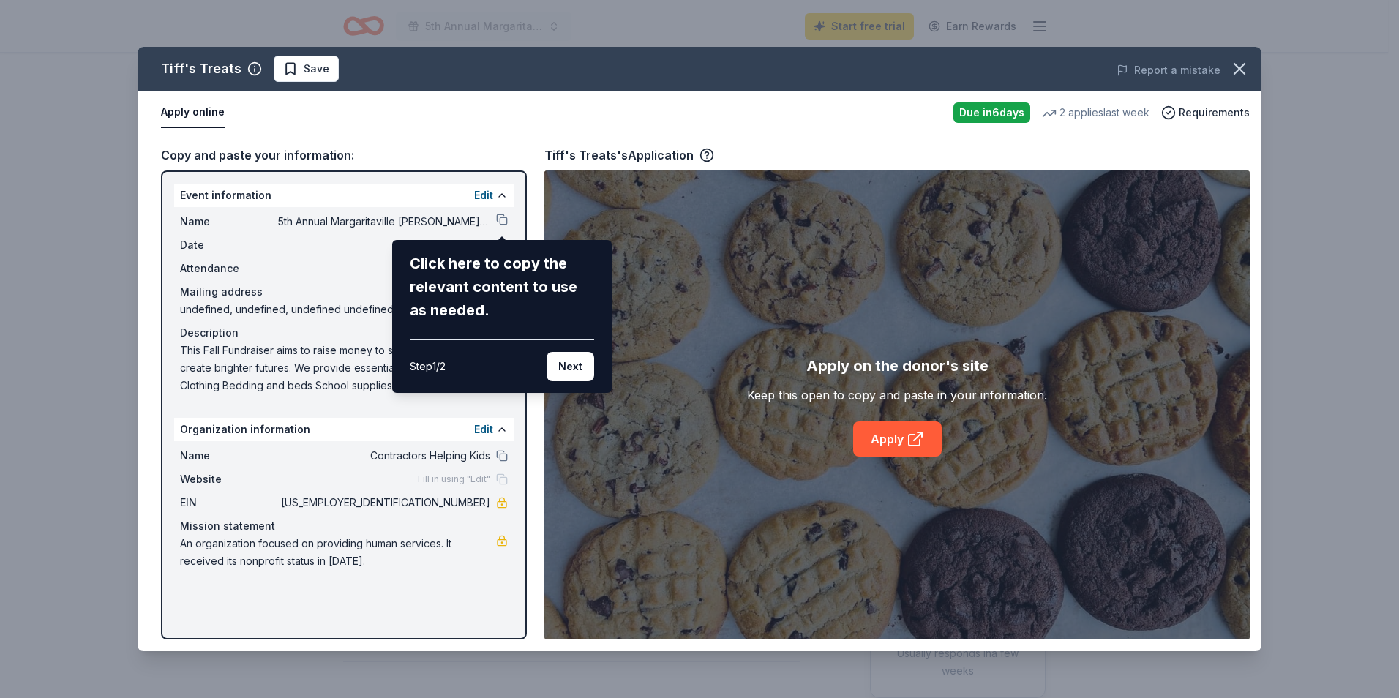
click at [569, 367] on button "Next" at bounding box center [571, 366] width 48 height 29
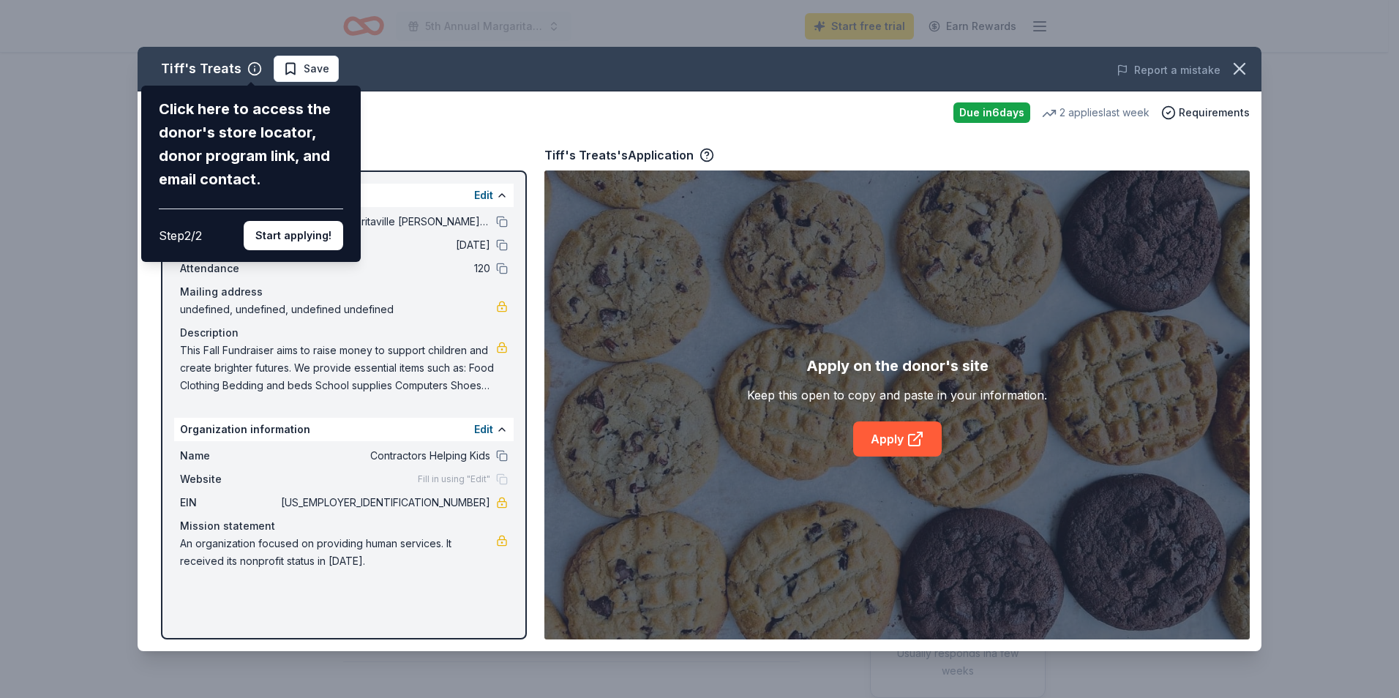
click at [295, 241] on button "Start applying!" at bounding box center [294, 235] width 100 height 29
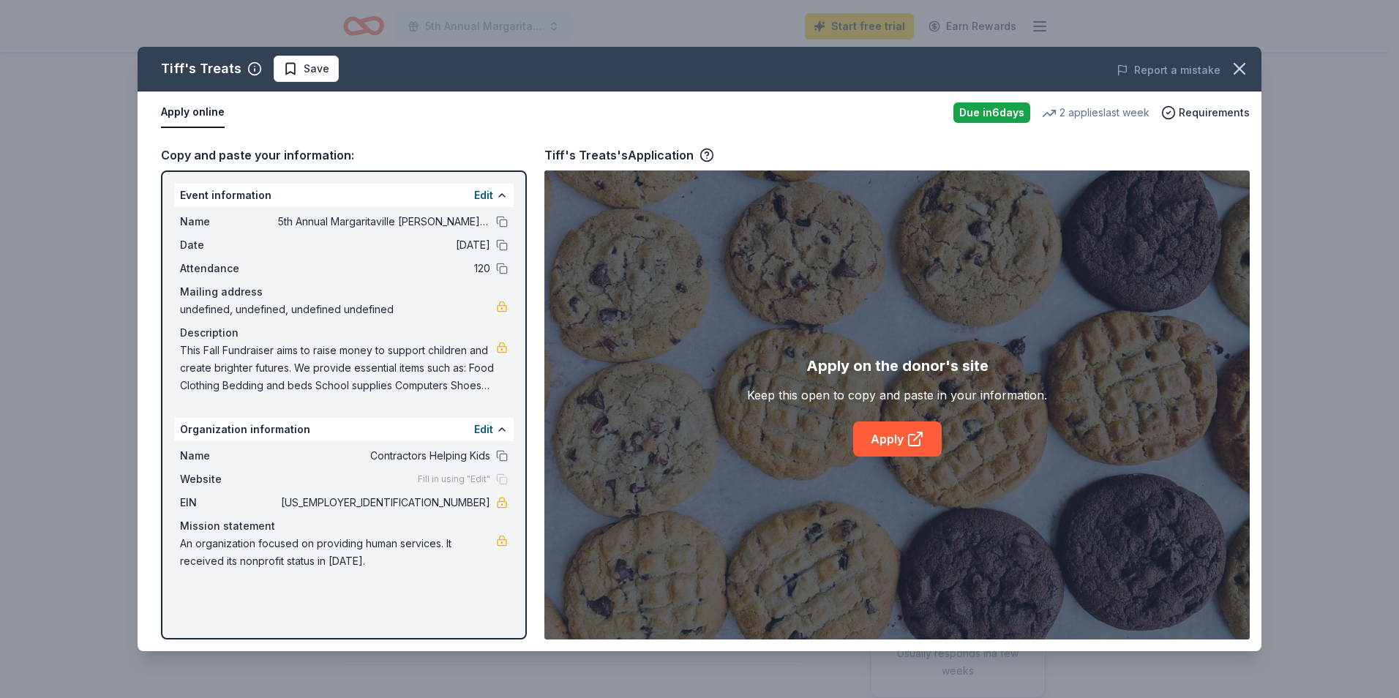
click at [503, 476] on div "Fill in using "Edit"" at bounding box center [463, 479] width 90 height 12
click at [315, 490] on div "Name Contractors Helping Kids Website Fill in using "Edit" EIN [US_EMPLOYER_IDE…" at bounding box center [344, 508] width 340 height 135
drag, startPoint x: 177, startPoint y: 193, endPoint x: 345, endPoint y: 212, distance: 169.4
click at [345, 212] on div "Event information Edit Name 5th Annual Margaritaville [PERSON_NAME] Classic Gol…" at bounding box center [344, 292] width 340 height 217
click at [492, 432] on button "Edit" at bounding box center [483, 430] width 19 height 18
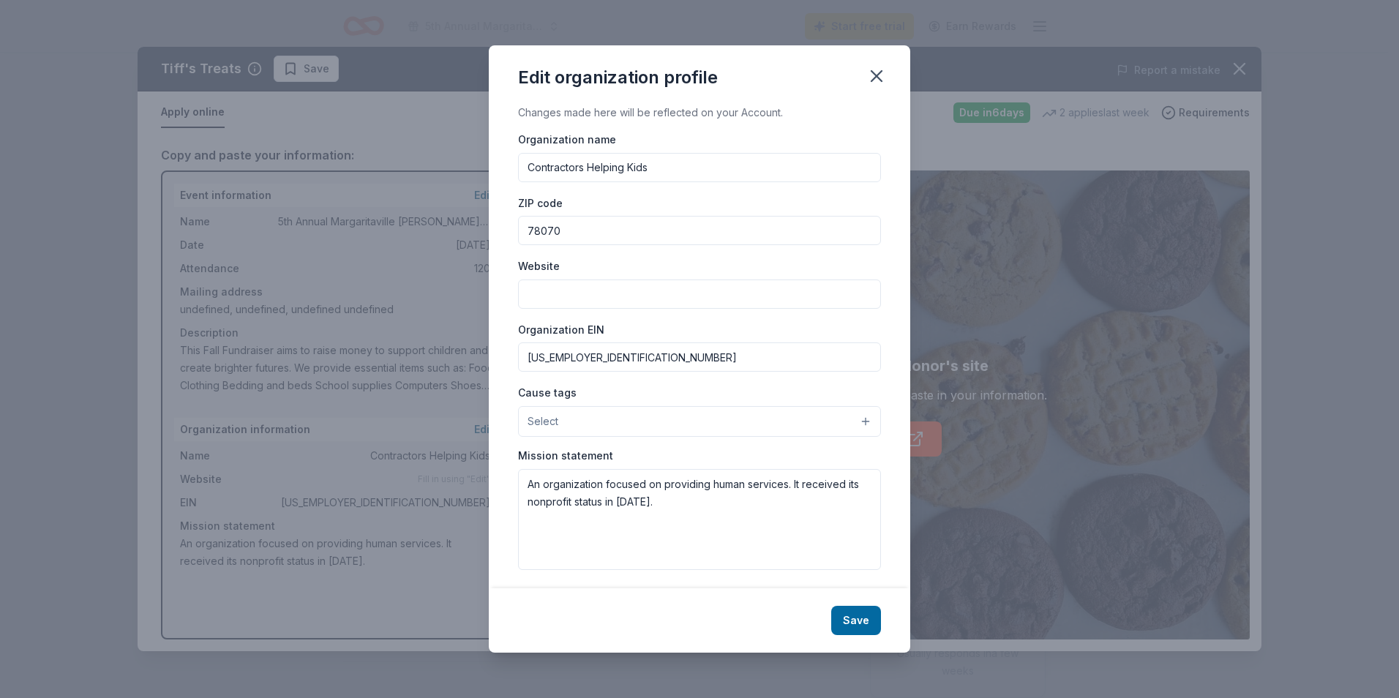
click at [536, 302] on input "Website" at bounding box center [699, 294] width 363 height 29
type input "[DOMAIN_NAME]"
click at [608, 432] on button "Select" at bounding box center [699, 421] width 363 height 31
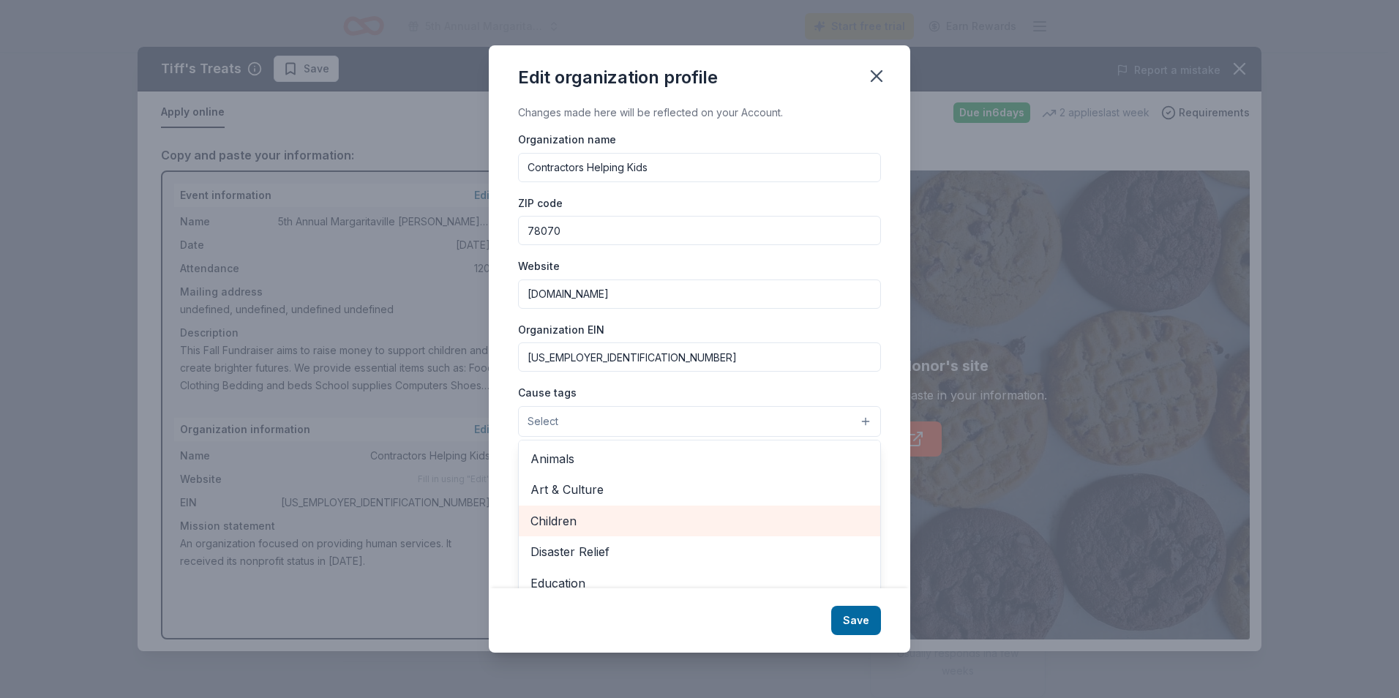
click at [600, 525] on span "Children" at bounding box center [700, 521] width 338 height 19
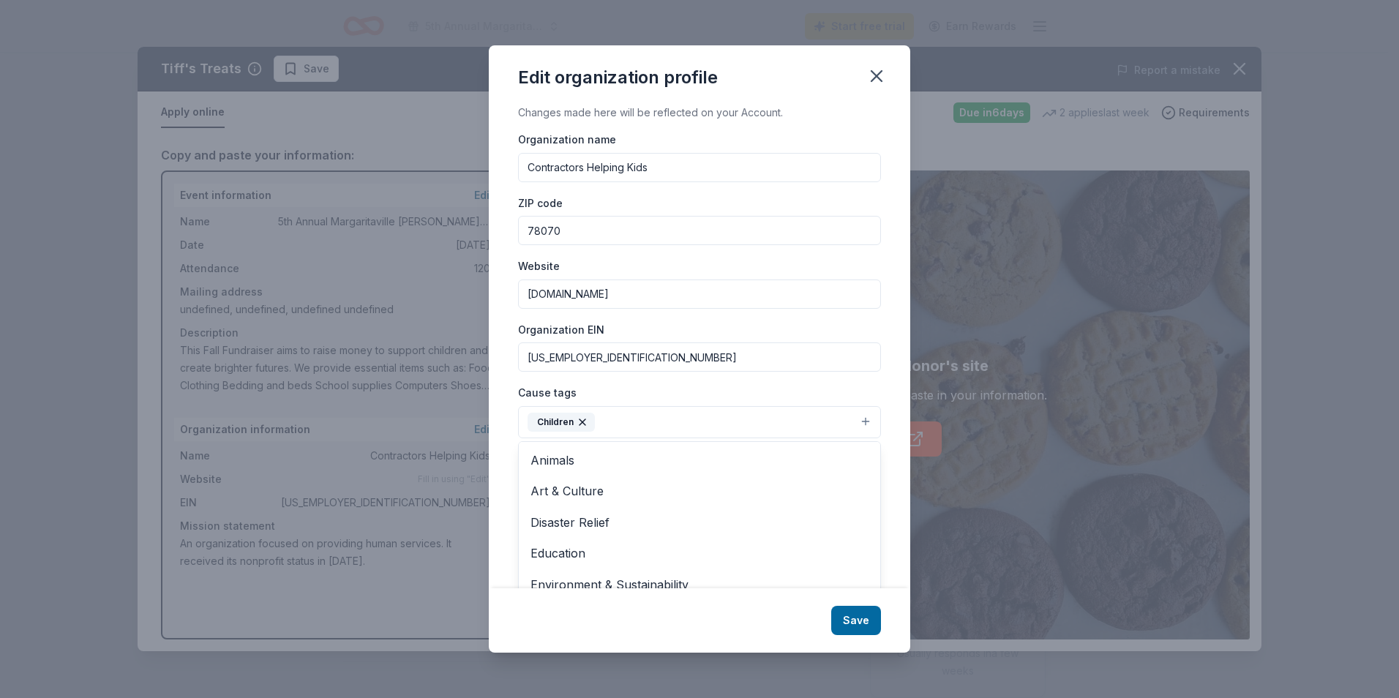
click at [716, 385] on div "Cause tags Children Animals Art & Culture Disaster Relief Education Environment…" at bounding box center [699, 410] width 363 height 55
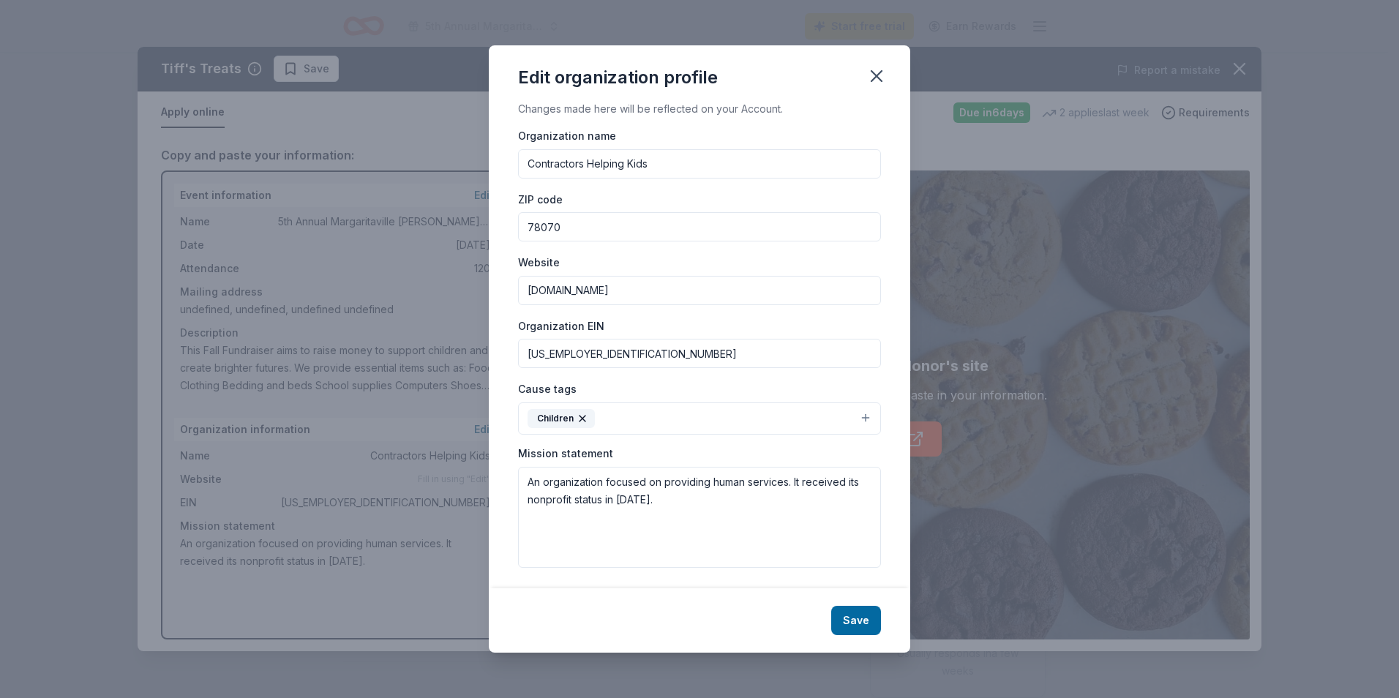
scroll to position [7, 0]
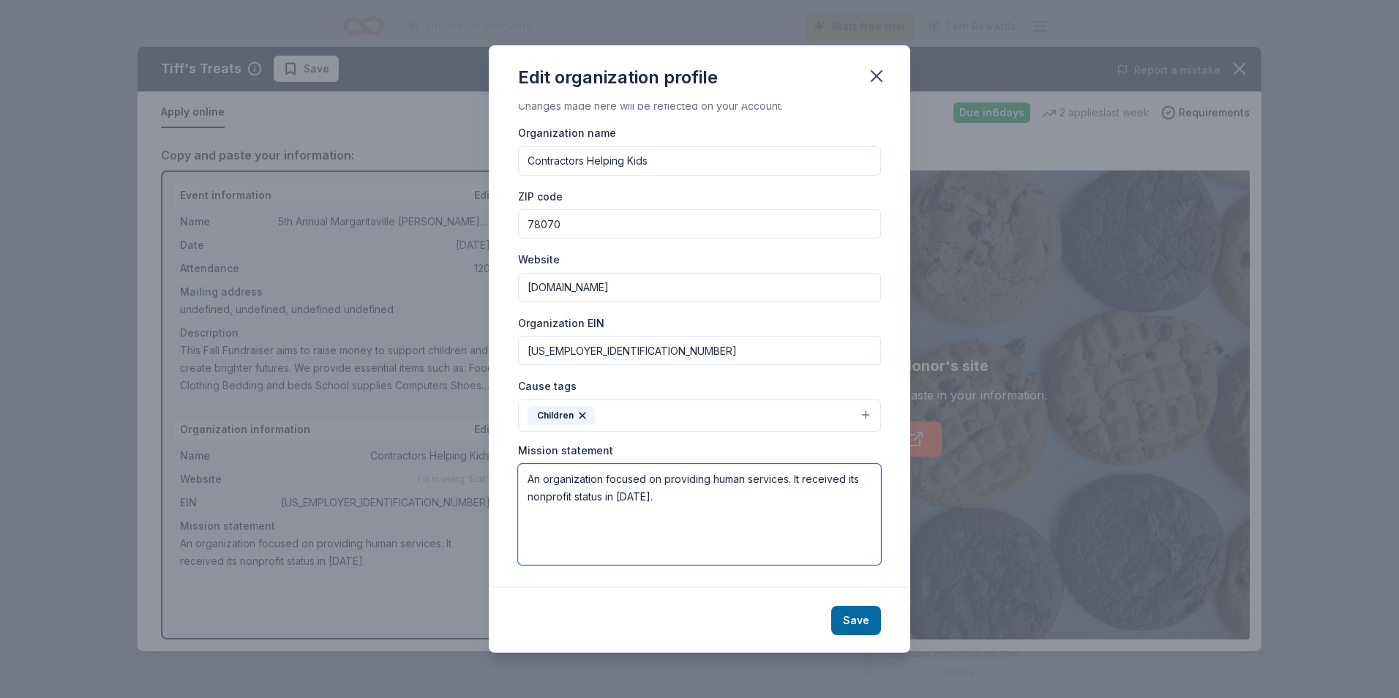
click at [643, 498] on textarea "An organization focused on providing human services. It received its nonprofit …" at bounding box center [699, 514] width 363 height 101
click at [847, 613] on button "Save" at bounding box center [856, 620] width 50 height 29
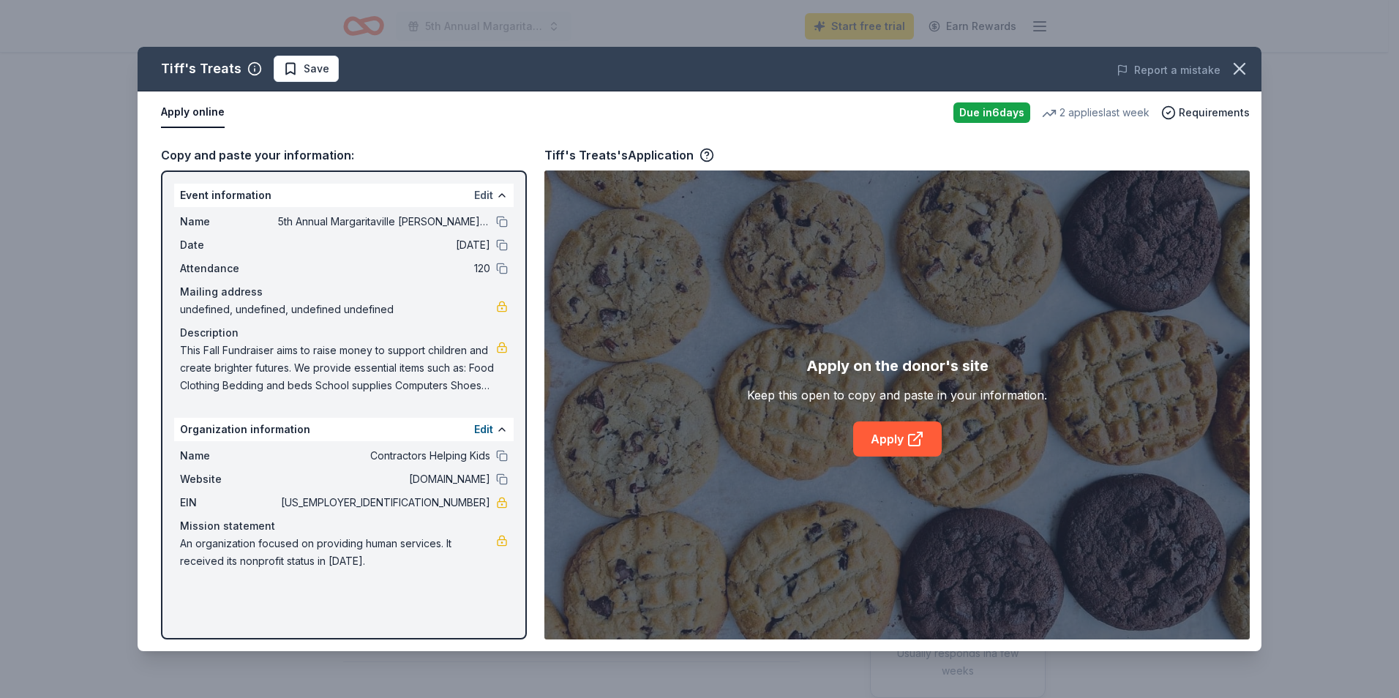
click at [482, 196] on button "Edit" at bounding box center [483, 196] width 19 height 18
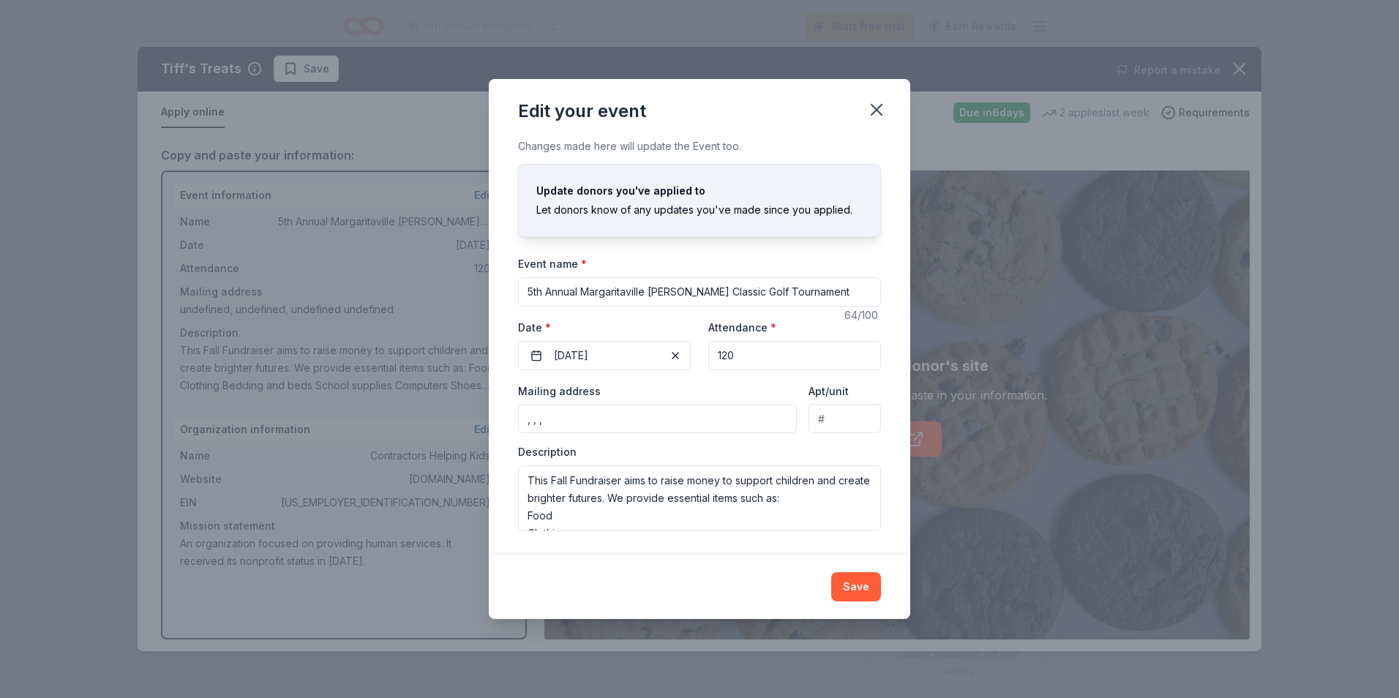
drag, startPoint x: 572, startPoint y: 420, endPoint x: 545, endPoint y: 420, distance: 26.3
click at [545, 420] on input ", , ," at bounding box center [657, 418] width 279 height 29
drag, startPoint x: 544, startPoint y: 420, endPoint x: 519, endPoint y: 422, distance: 25.7
click at [519, 422] on input ", , ," at bounding box center [657, 418] width 279 height 29
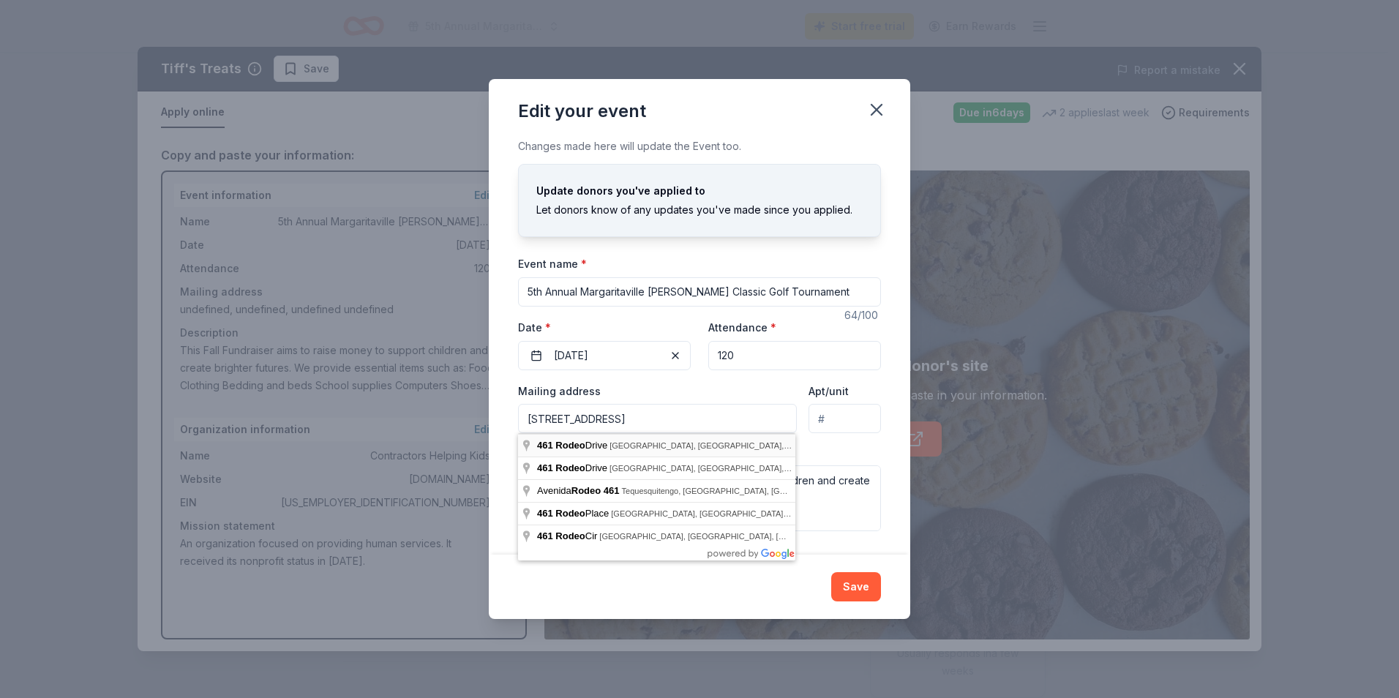
type input "[STREET_ADDRESS]"
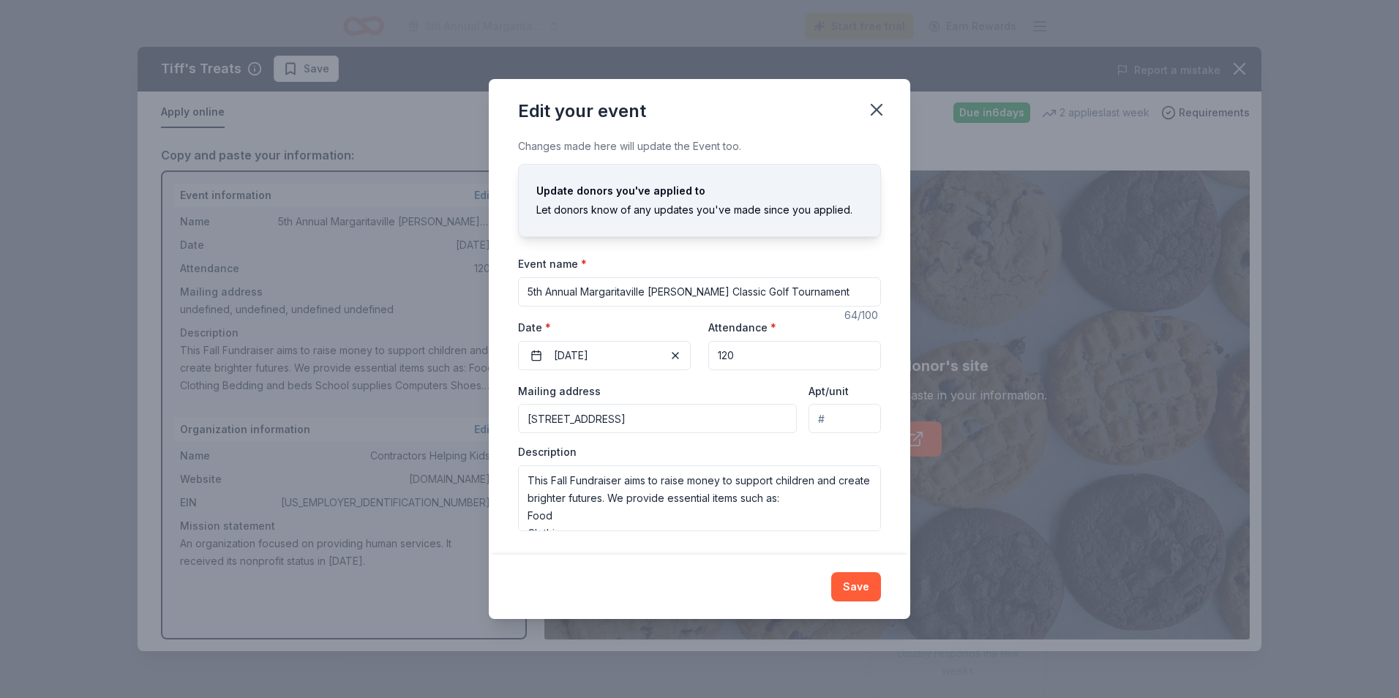
click at [842, 450] on div "Description This Fall Fundraiser aims to raise money to support children and cr…" at bounding box center [699, 488] width 363 height 86
click at [864, 586] on button "Save" at bounding box center [856, 586] width 50 height 29
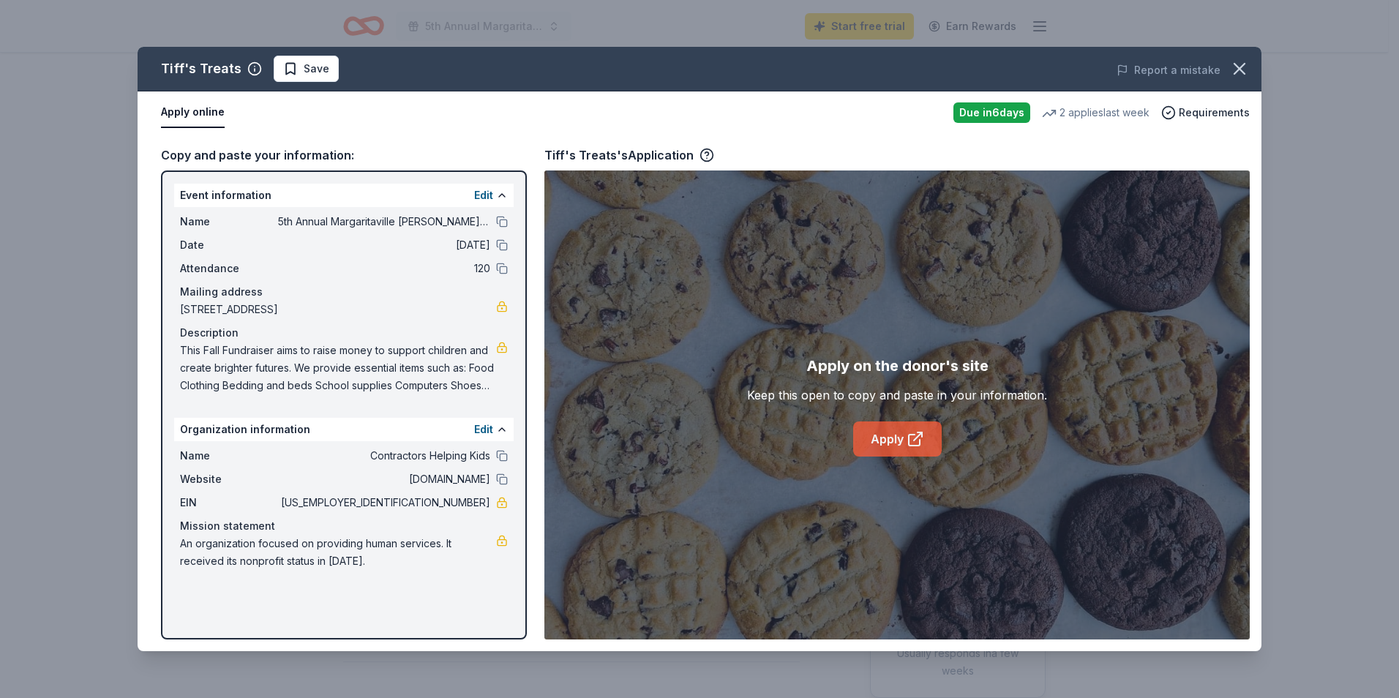
click at [910, 432] on icon at bounding box center [916, 439] width 18 height 18
drag, startPoint x: 169, startPoint y: 175, endPoint x: 268, endPoint y: 218, distance: 107.8
click at [268, 218] on div "Event information Edit Name 5th Annual Margaritaville [PERSON_NAME] Classic Gol…" at bounding box center [344, 405] width 366 height 469
drag, startPoint x: 171, startPoint y: 192, endPoint x: 278, endPoint y: 192, distance: 106.8
click at [278, 192] on div "Event information Edit Name 5th Annual Margaritaville [PERSON_NAME] Classic Gol…" at bounding box center [344, 405] width 366 height 469
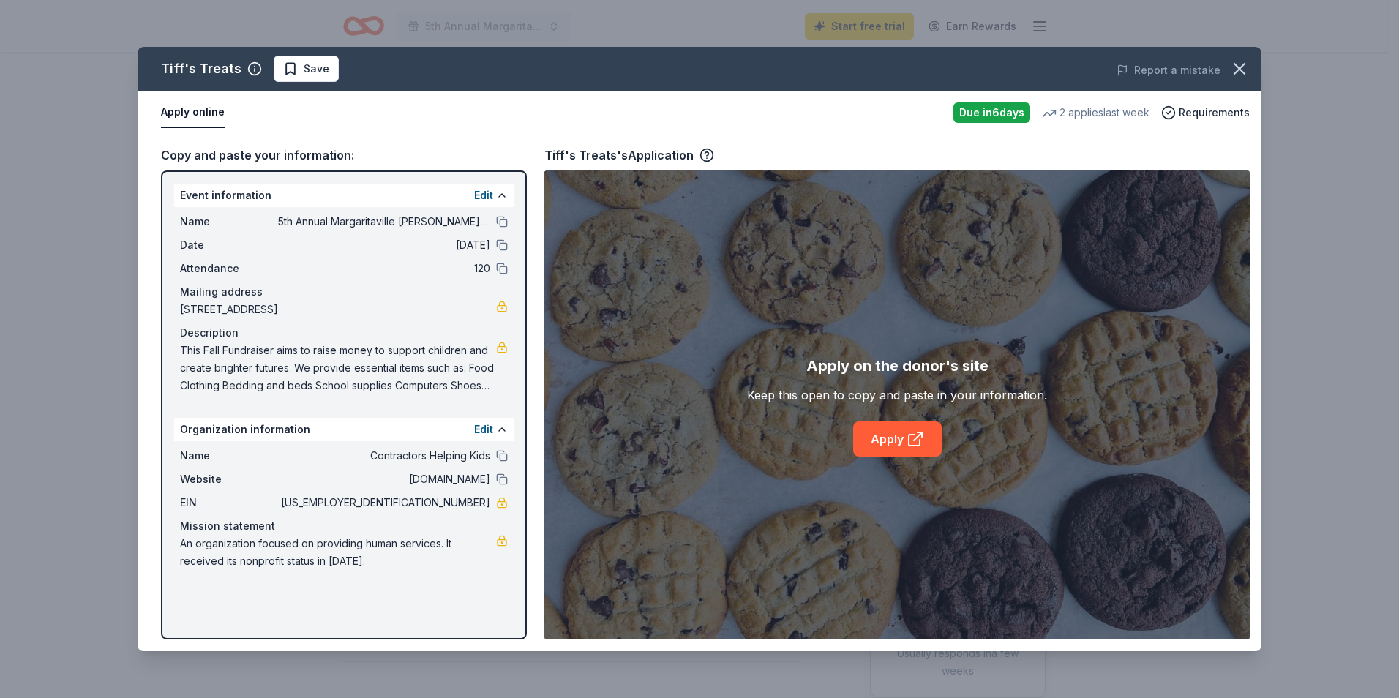
drag, startPoint x: 171, startPoint y: 141, endPoint x: 768, endPoint y: 269, distance: 610.7
click at [406, 168] on div "Copy and paste your information: Event information Edit Name 5th Annual Margari…" at bounding box center [700, 392] width 1124 height 517
click at [284, 67] on span "Save" at bounding box center [306, 69] width 46 height 18
drag, startPoint x: 354, startPoint y: 589, endPoint x: 240, endPoint y: 544, distance: 122.6
click at [240, 544] on div "Event information Edit Name 5th Annual Margaritaville [PERSON_NAME] Classic Gol…" at bounding box center [344, 405] width 366 height 469
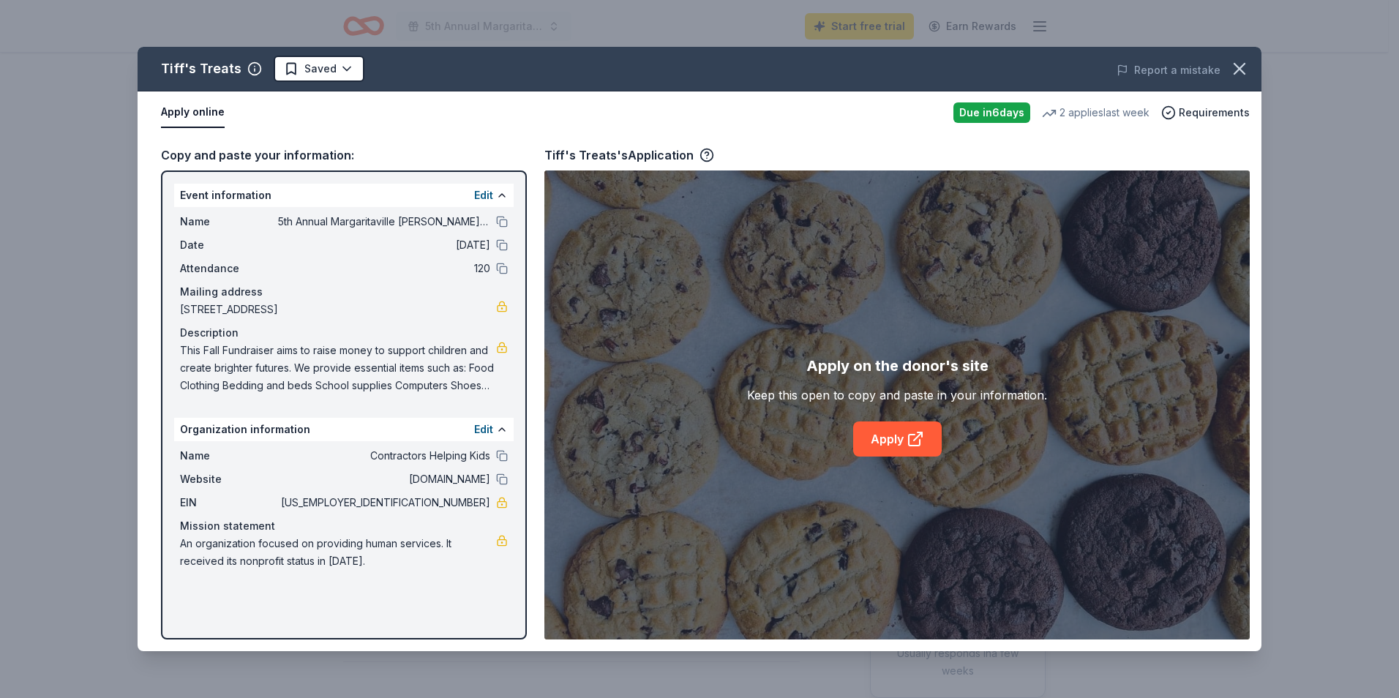
drag, startPoint x: 136, startPoint y: 46, endPoint x: 319, endPoint y: 201, distance: 239.9
click at [346, 240] on div "Tiff's Treats Saved Report a mistake Apply online Due [DATE] 2 applies last wee…" at bounding box center [699, 349] width 1399 height 698
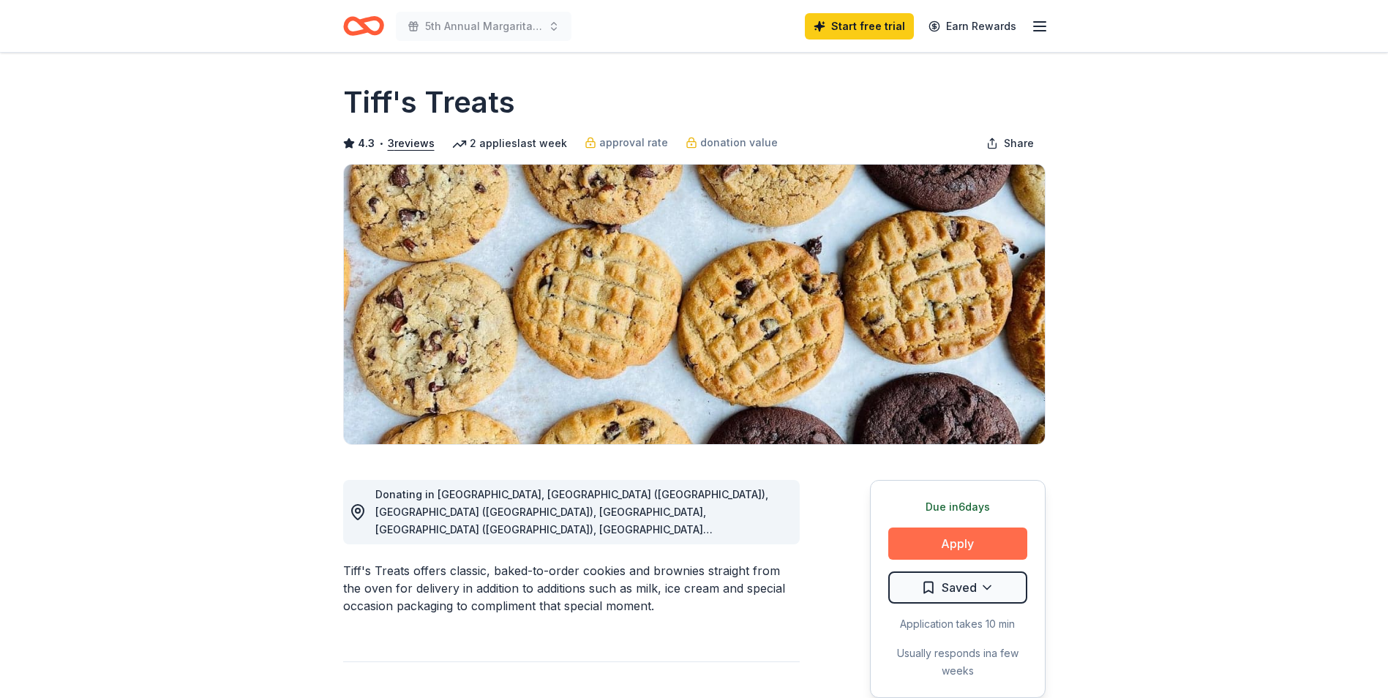
click at [943, 544] on button "Apply" at bounding box center [957, 544] width 139 height 32
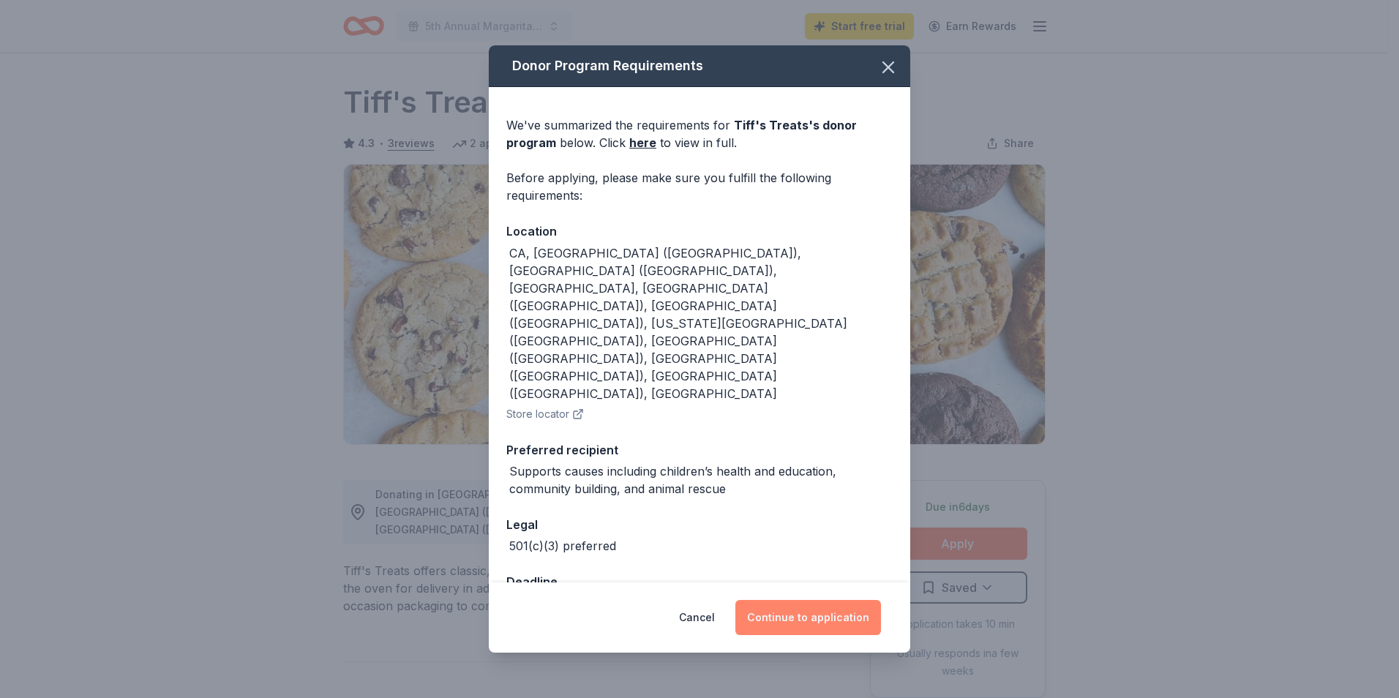
click at [772, 600] on button "Continue to application" at bounding box center [808, 617] width 146 height 35
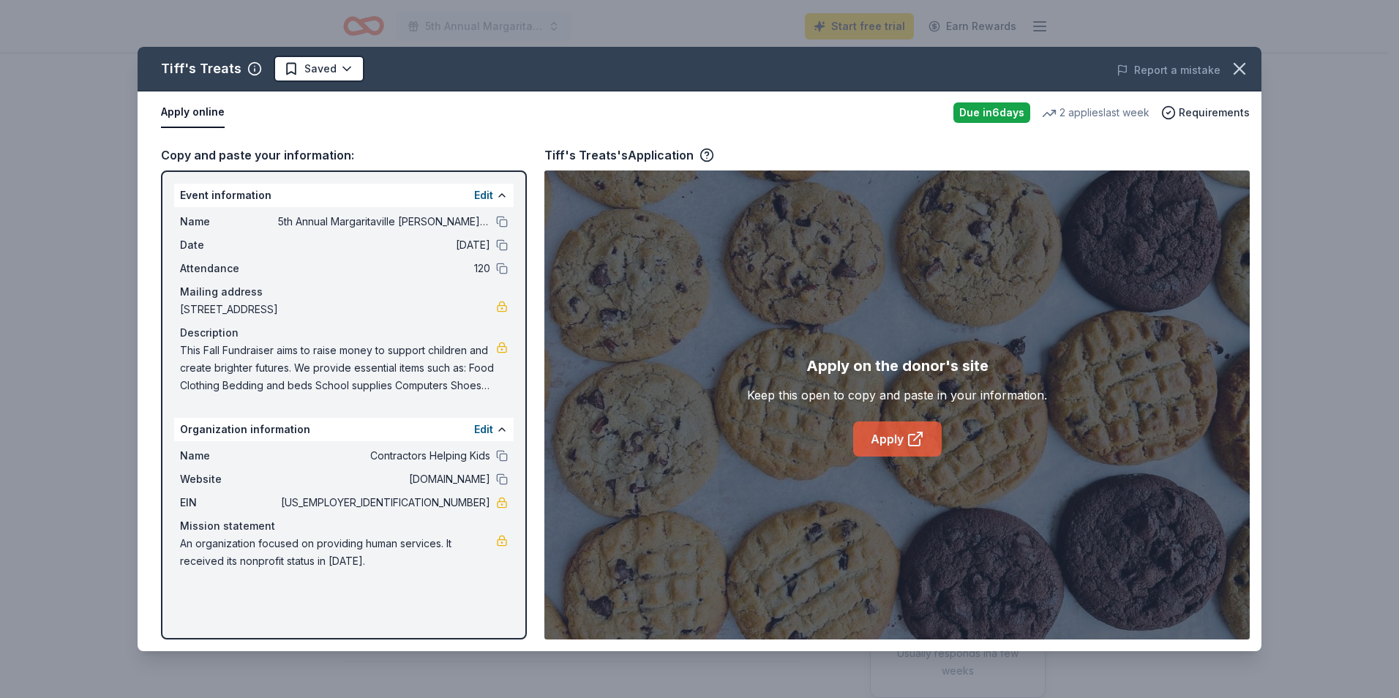
click at [887, 447] on link "Apply" at bounding box center [897, 439] width 89 height 35
drag, startPoint x: 179, startPoint y: 332, endPoint x: 239, endPoint y: 340, distance: 59.8
click at [231, 342] on div "Name 5th Annual Margaritaville [PERSON_NAME] Classic Golf Tournament Date [DATE…" at bounding box center [344, 303] width 340 height 193
click at [490, 190] on button "Edit" at bounding box center [483, 196] width 19 height 18
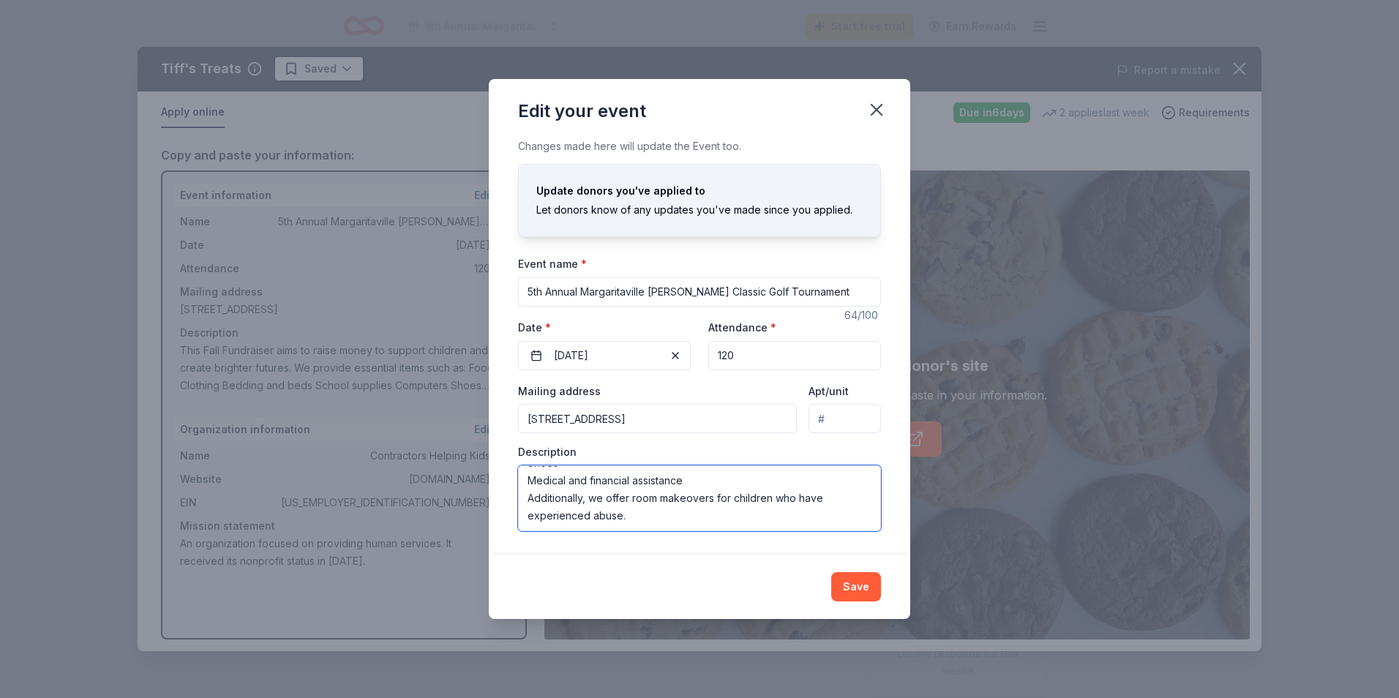
drag, startPoint x: 528, startPoint y: 480, endPoint x: 686, endPoint y: 547, distance: 172.5
click at [686, 547] on div "Changes made here will update the Event too. Update donors you've applied to Le…" at bounding box center [700, 346] width 422 height 416
click at [835, 111] on div "Edit your event" at bounding box center [700, 108] width 422 height 59
click at [869, 108] on icon "button" at bounding box center [876, 110] width 20 height 20
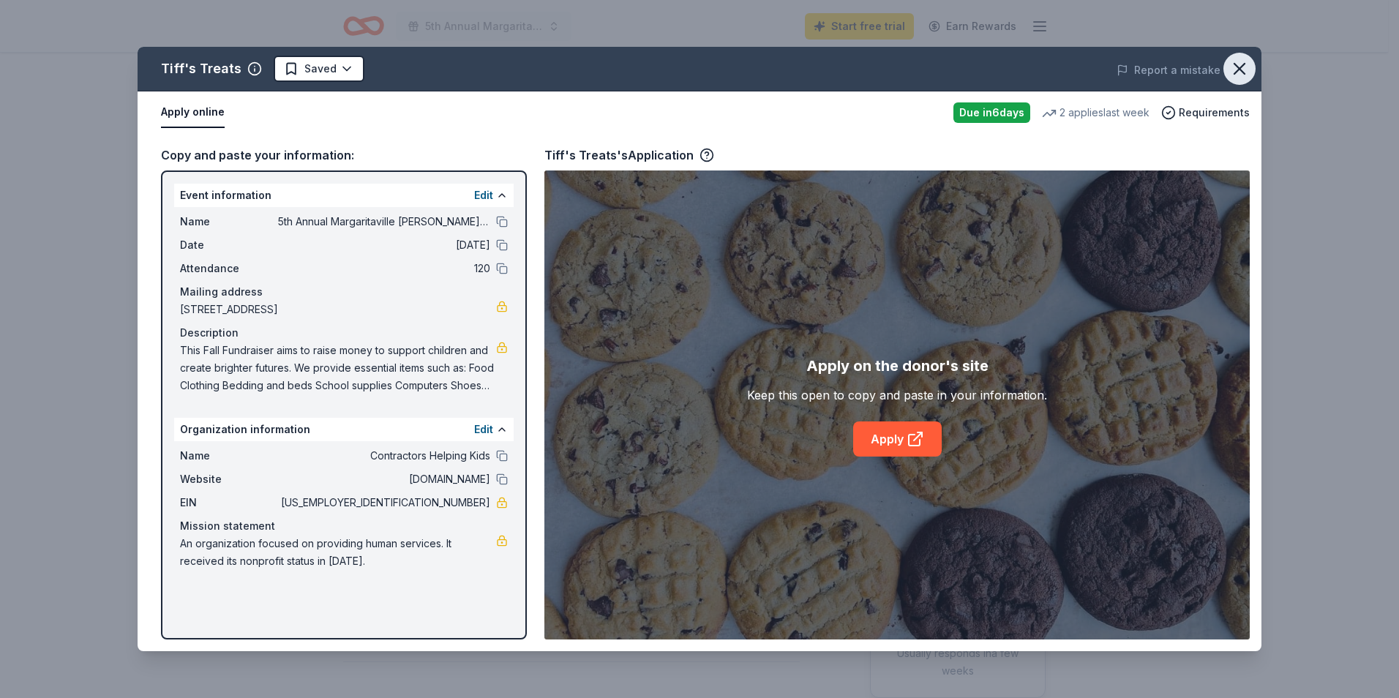
click at [1236, 68] on icon "button" at bounding box center [1239, 69] width 20 height 20
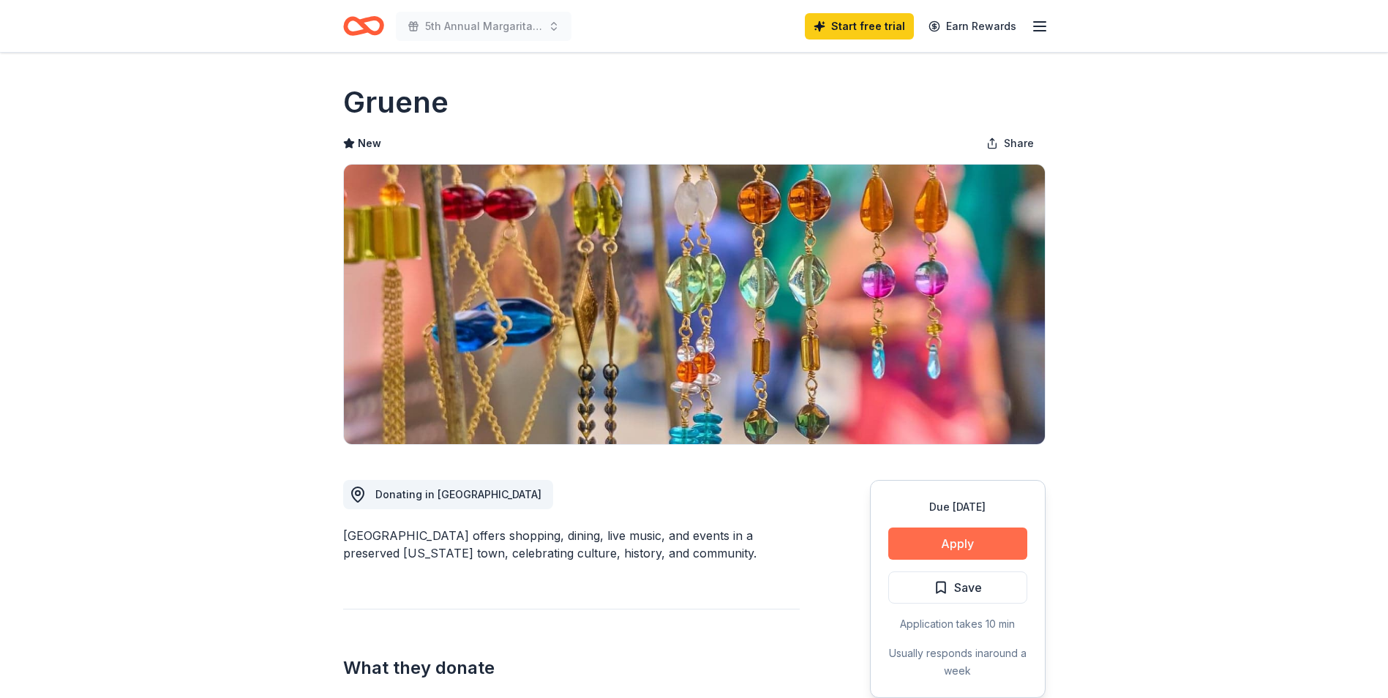
click at [995, 542] on button "Apply" at bounding box center [957, 544] width 139 height 32
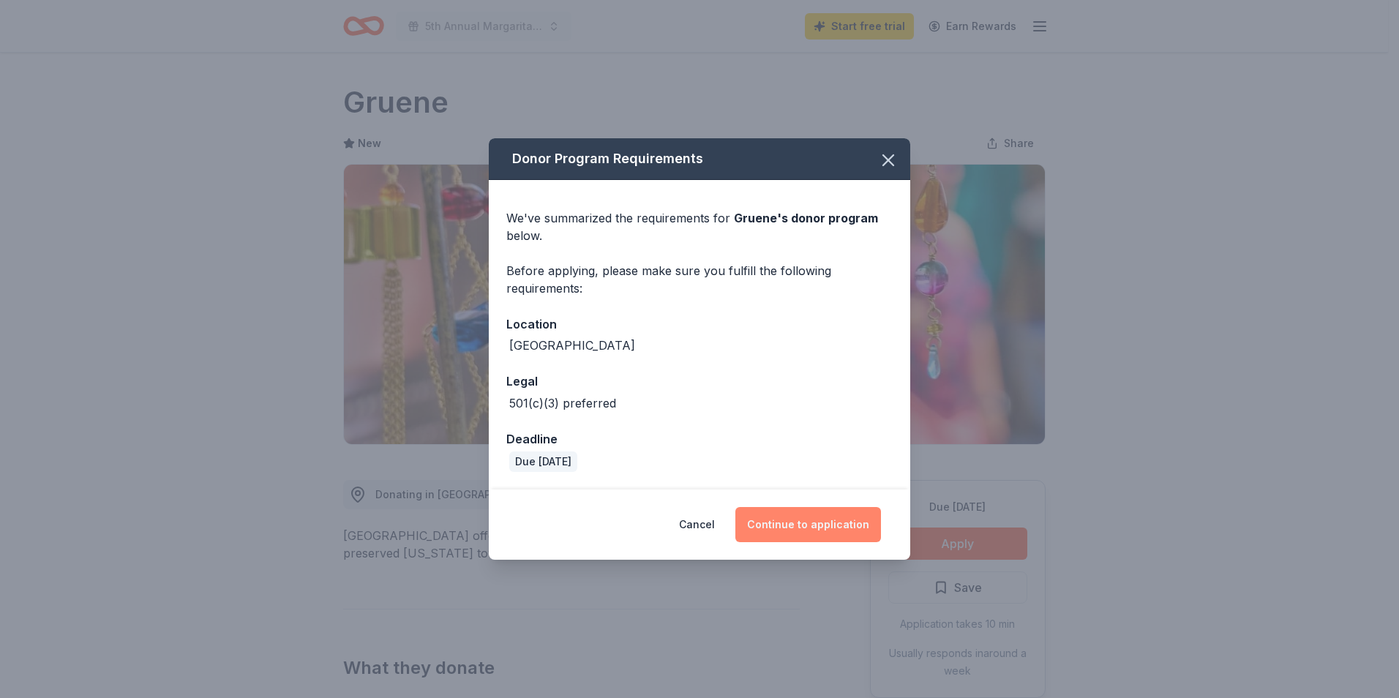
click at [783, 522] on button "Continue to application" at bounding box center [808, 524] width 146 height 35
